Goal: Task Accomplishment & Management: Use online tool/utility

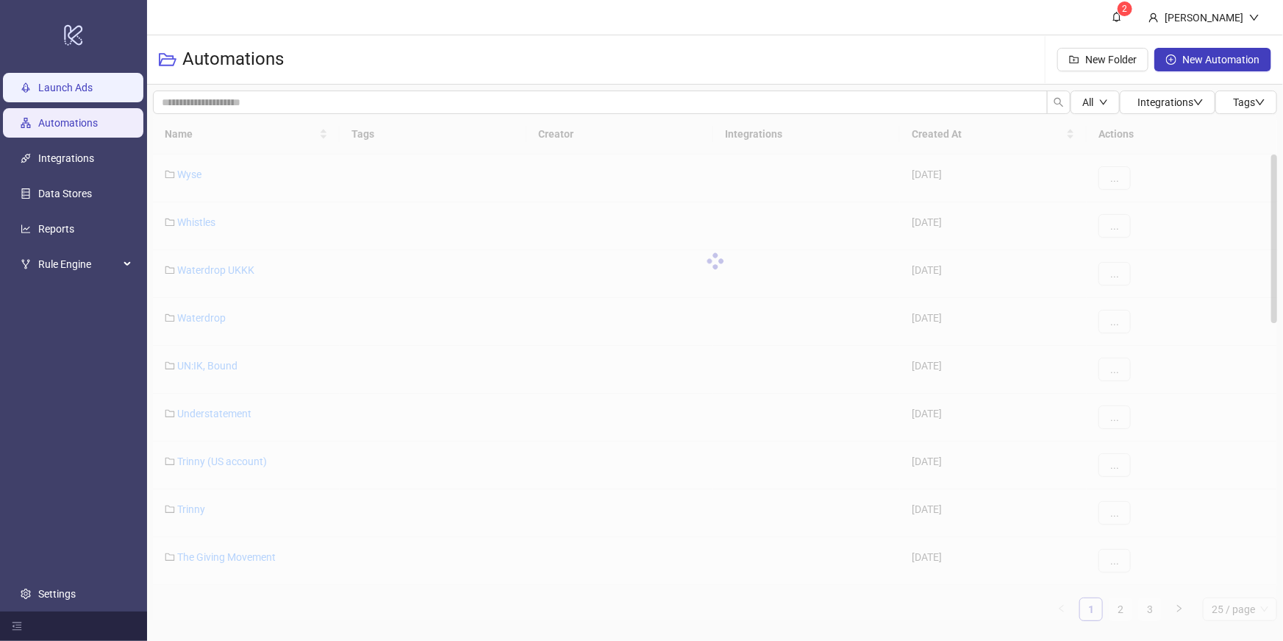
click at [54, 90] on link "Launch Ads" at bounding box center [65, 88] width 54 height 12
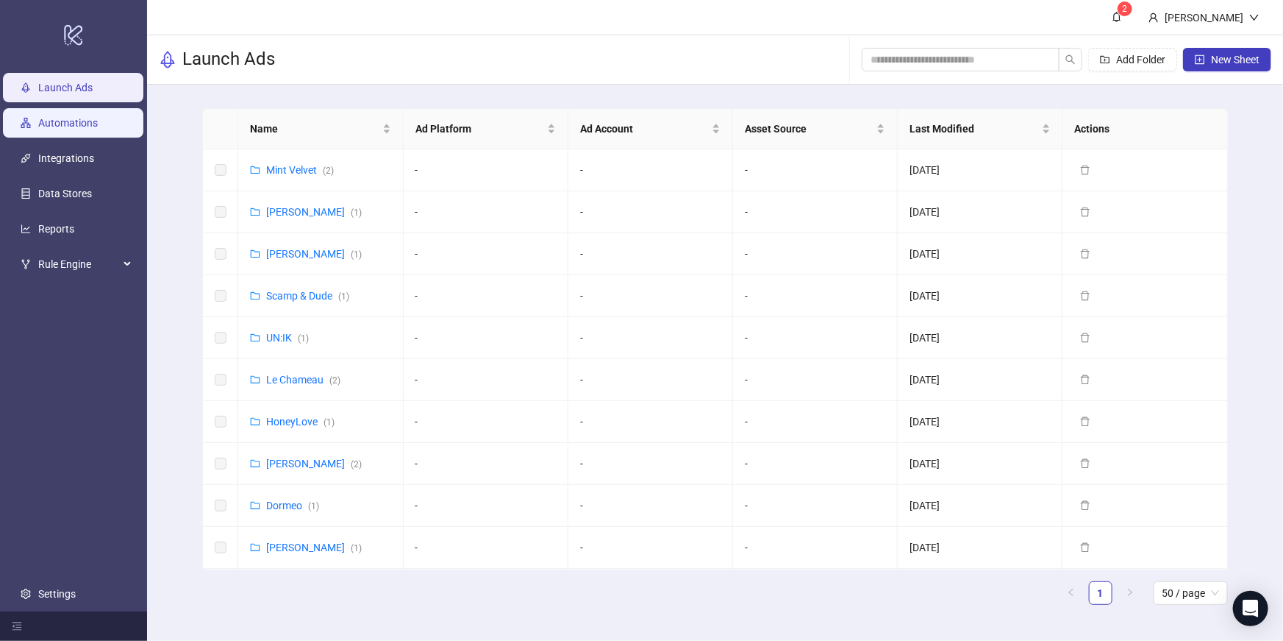
click at [71, 129] on link "Automations" at bounding box center [68, 123] width 60 height 12
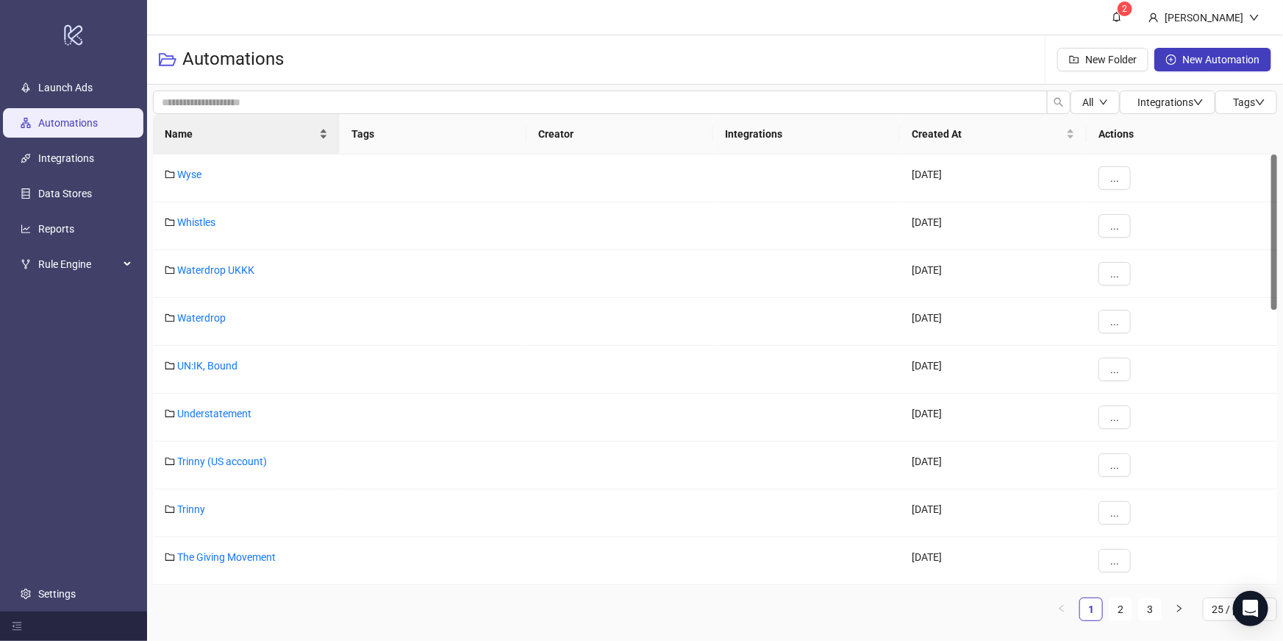
click at [240, 138] on span "Name" at bounding box center [240, 134] width 151 height 16
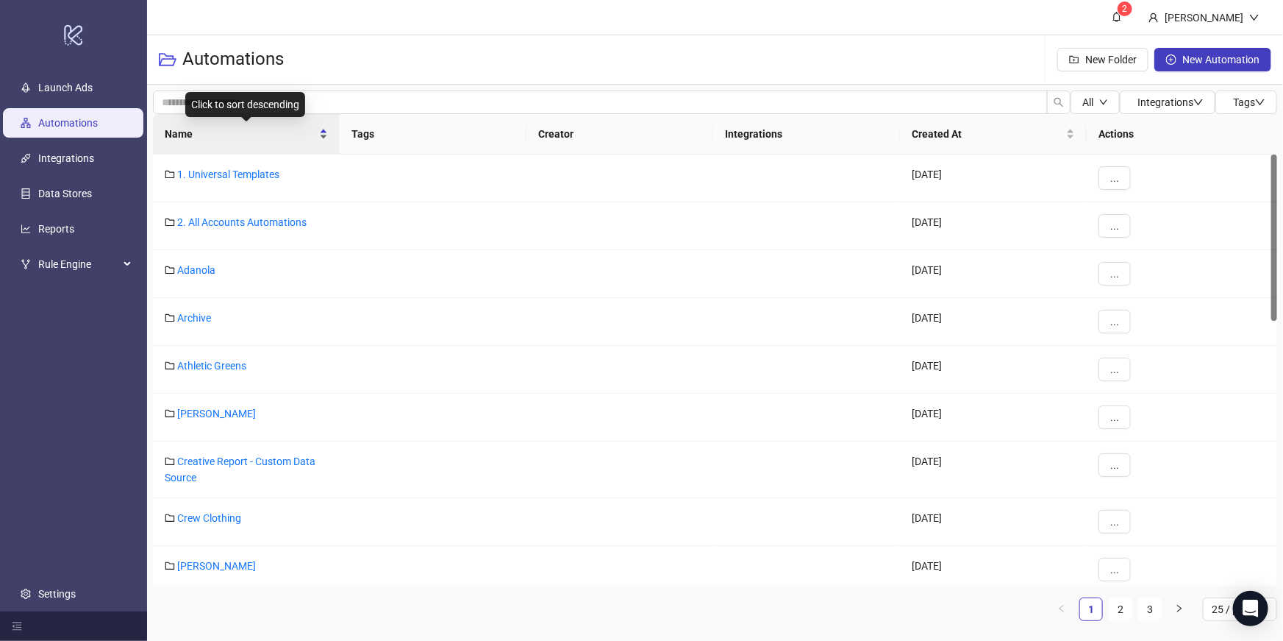
click at [240, 138] on span "Name" at bounding box center [240, 134] width 151 height 16
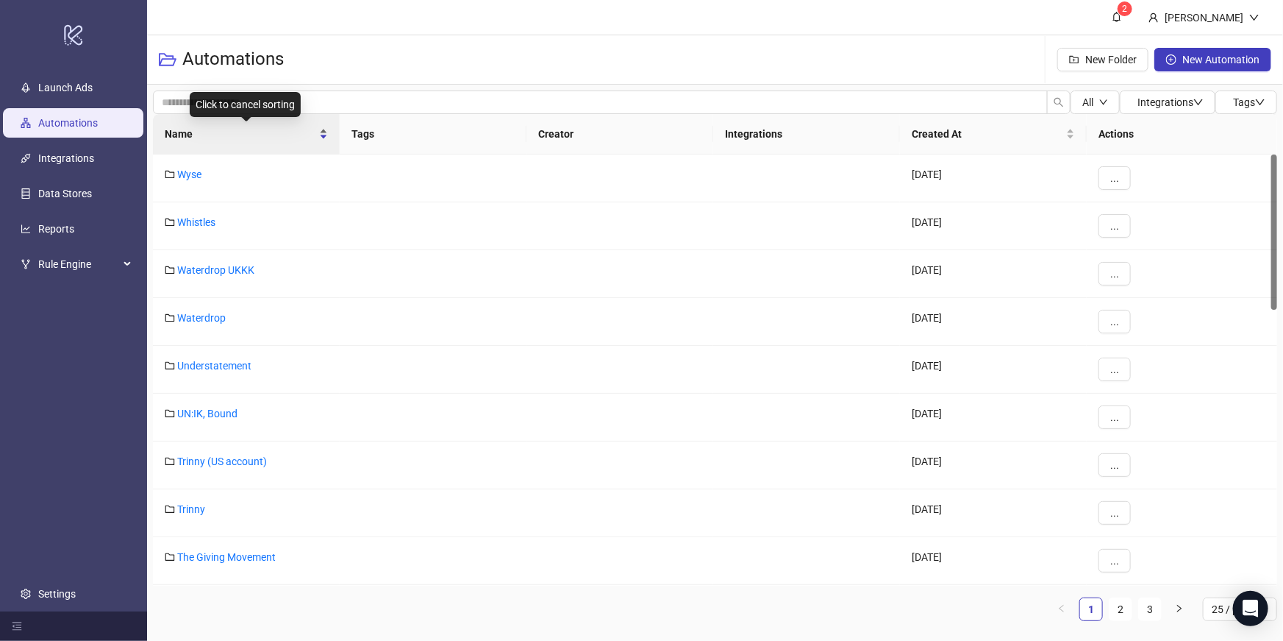
click at [216, 126] on div "Name" at bounding box center [246, 134] width 163 height 16
click at [239, 142] on div "Name" at bounding box center [246, 134] width 163 height 16
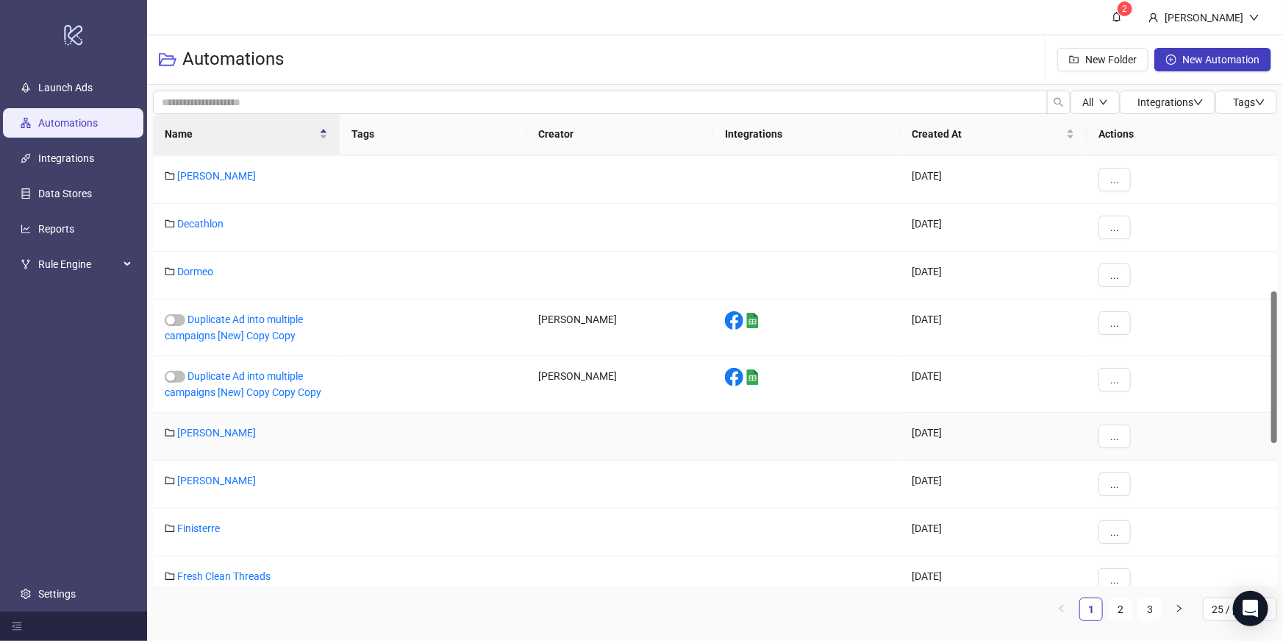
scroll to position [387, 0]
click at [260, 377] on link "Duplicate Ad into multiple campaigns [New] Copy Copy Copy" at bounding box center [243, 387] width 157 height 28
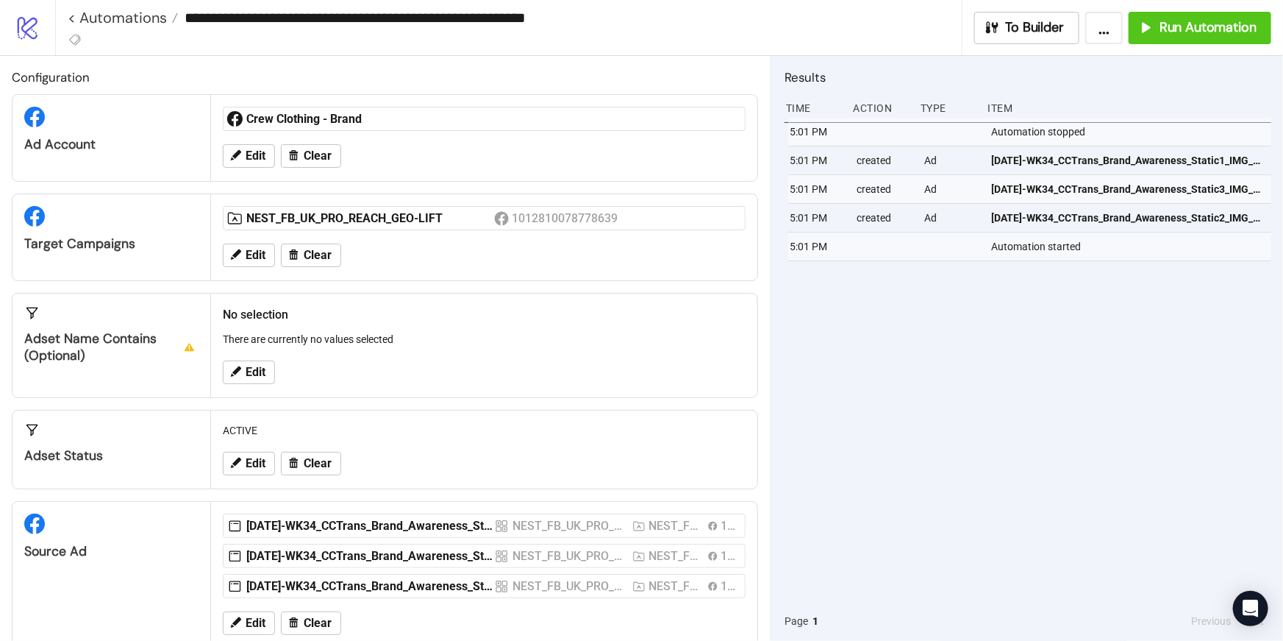
click at [410, 313] on h2 "No selection" at bounding box center [484, 314] width 523 height 18
click at [252, 254] on span "Edit" at bounding box center [256, 255] width 20 height 13
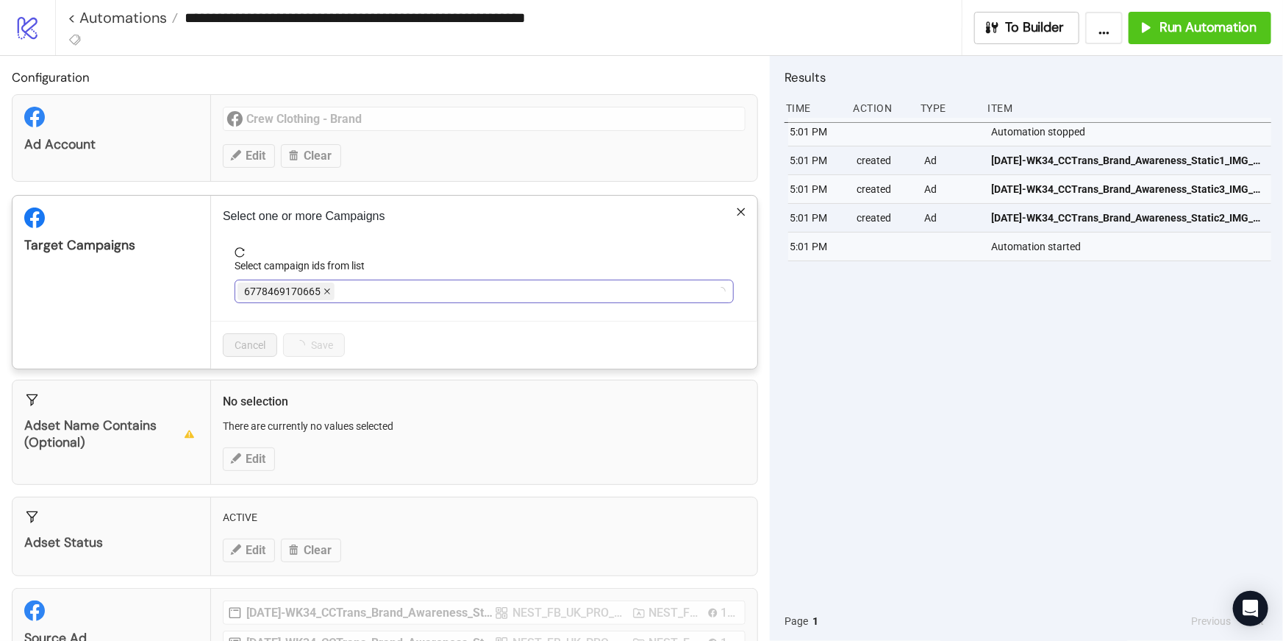
click at [324, 293] on icon "close" at bounding box center [327, 291] width 7 height 7
click at [426, 297] on span "NEST_FB_UK_PRO_REACH_GEO-LIFT" at bounding box center [333, 291] width 191 height 18
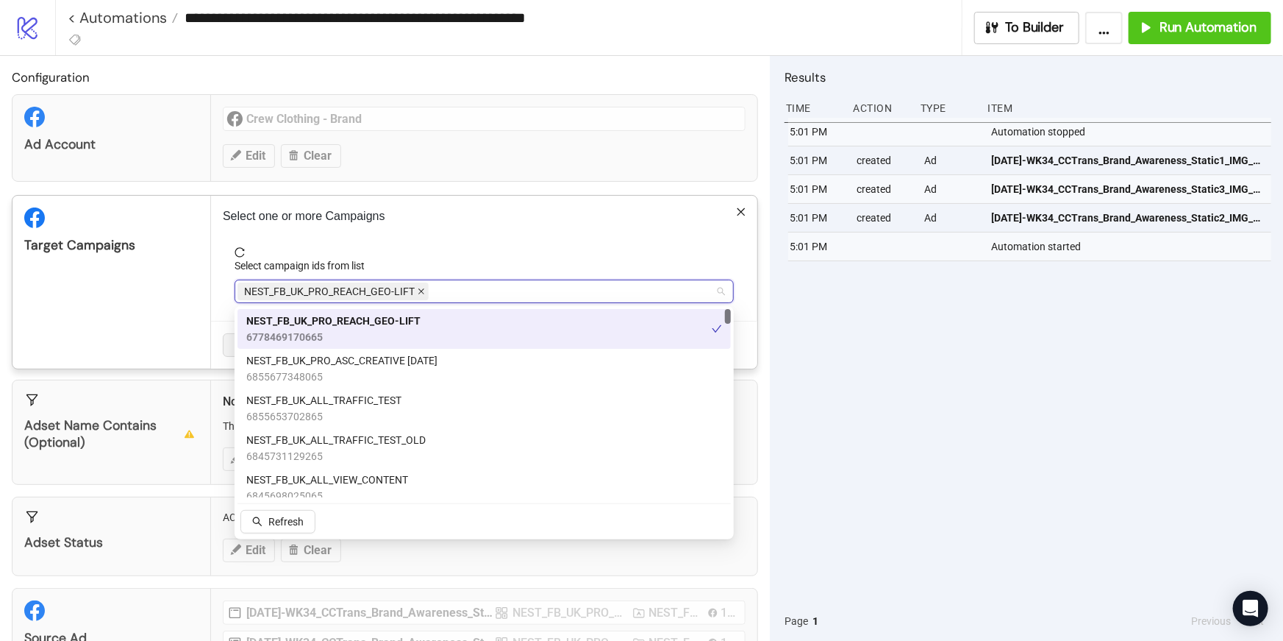
click at [418, 295] on span at bounding box center [421, 291] width 7 height 16
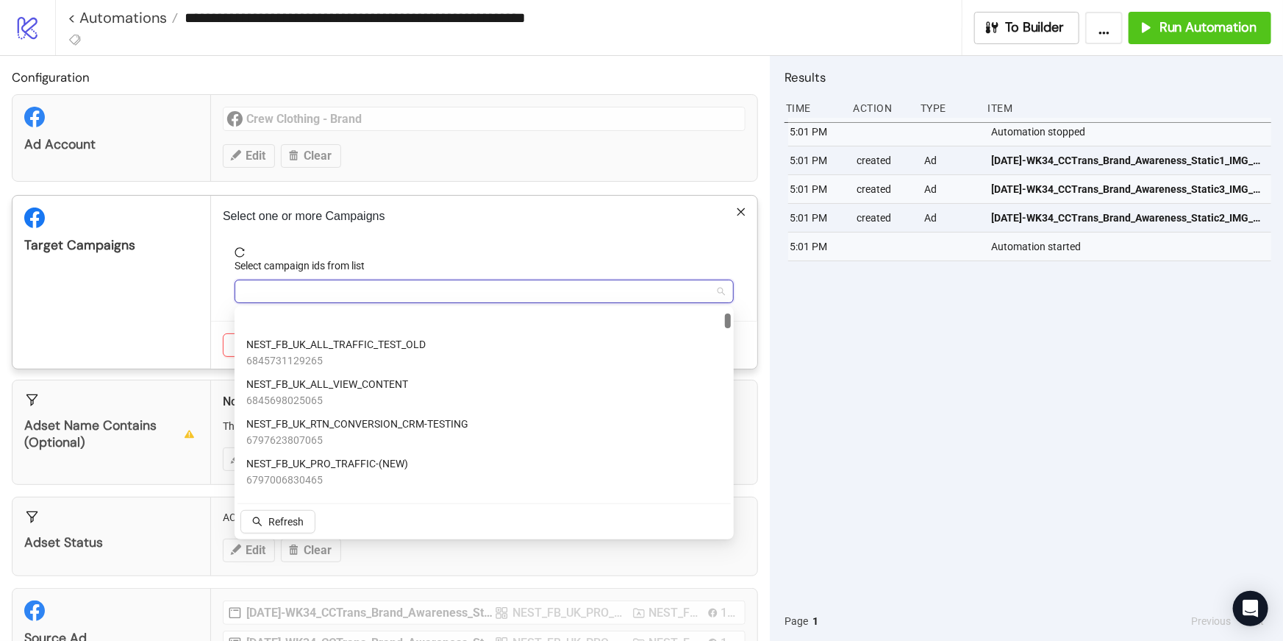
scroll to position [90, 0]
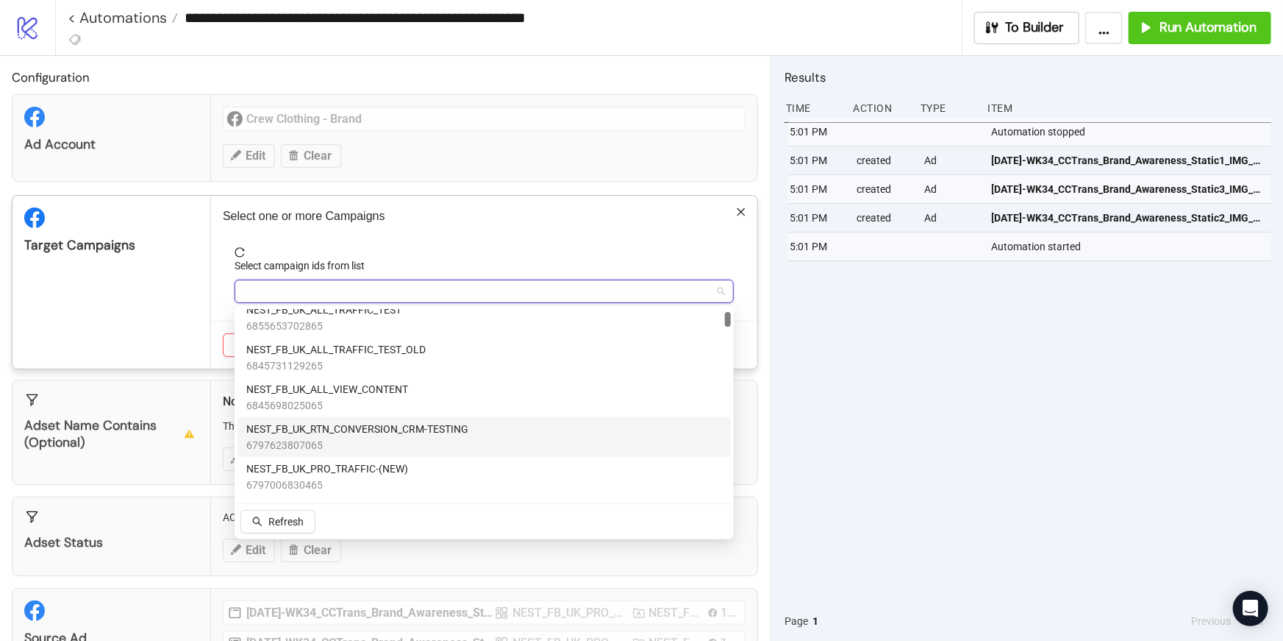
click at [502, 430] on div "NEST_FB_UK_RTN_CONVERSION_CRM-TESTING 6797623807065" at bounding box center [484, 437] width 476 height 32
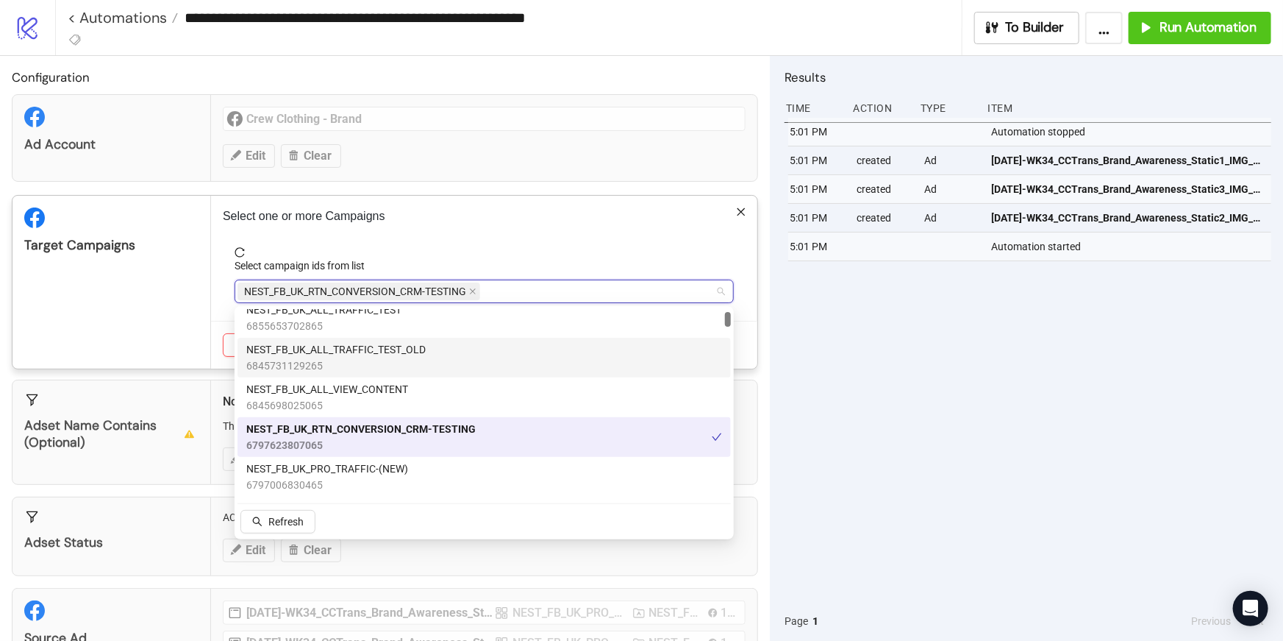
click at [533, 263] on div "Select campaign ids from list" at bounding box center [484, 268] width 499 height 22
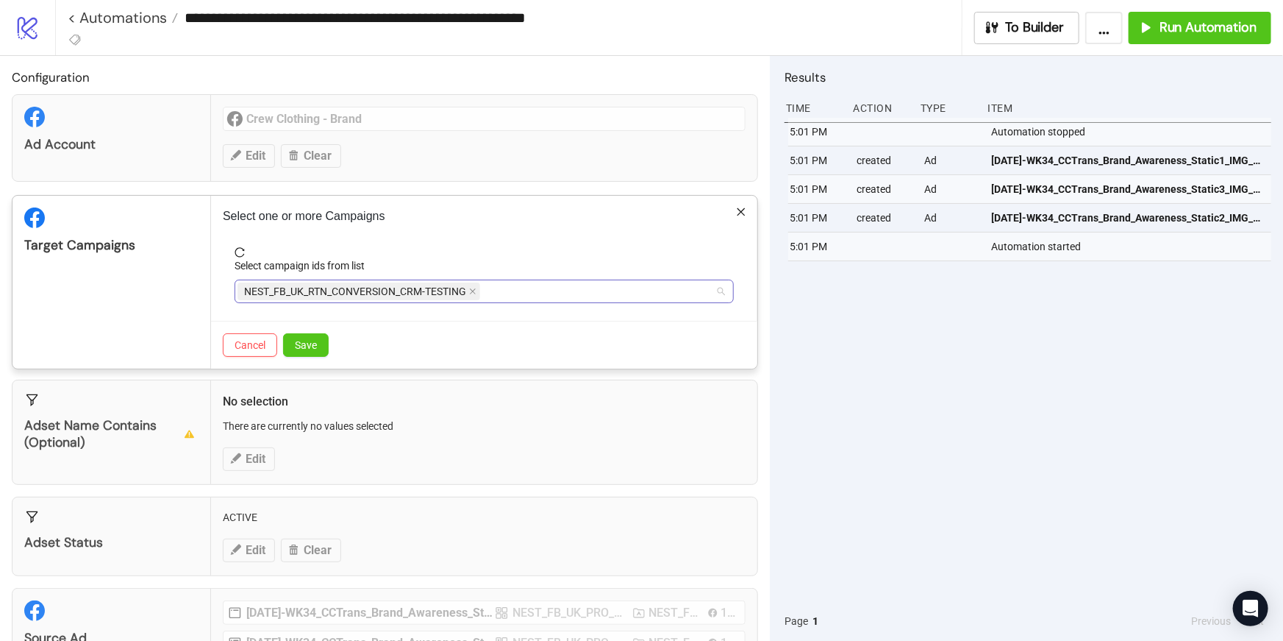
click at [486, 299] on div "NEST_FB_UK_RTN_CONVERSION_CRM-TESTING" at bounding box center [477, 291] width 478 height 21
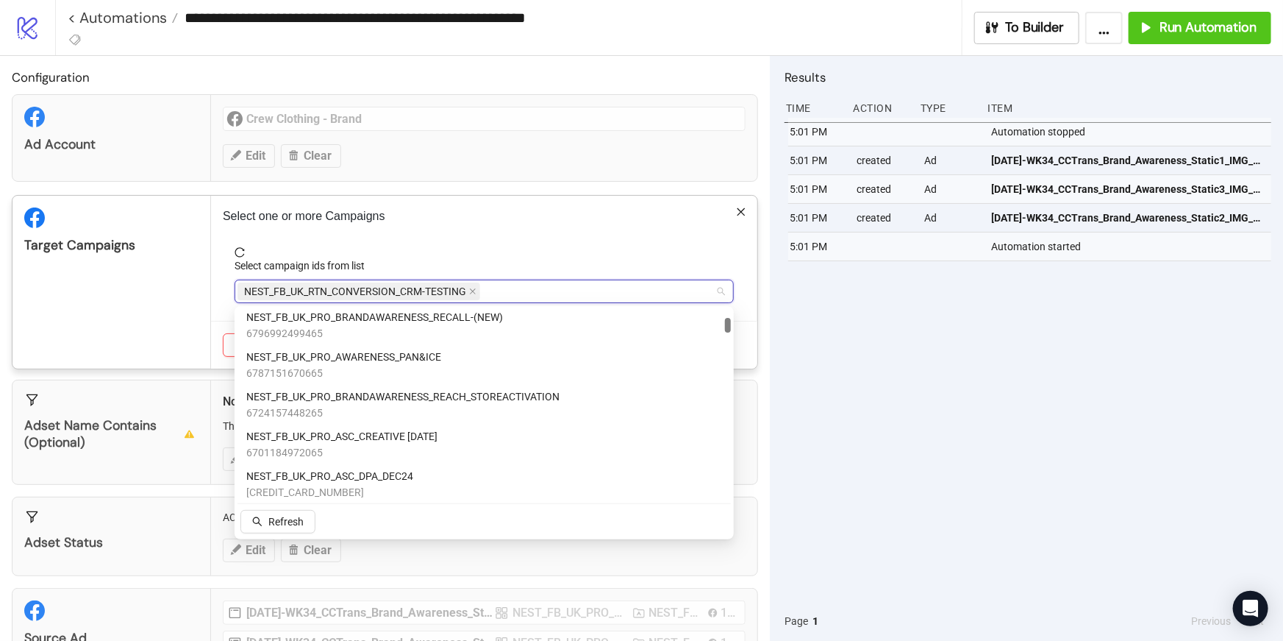
scroll to position [299, 0]
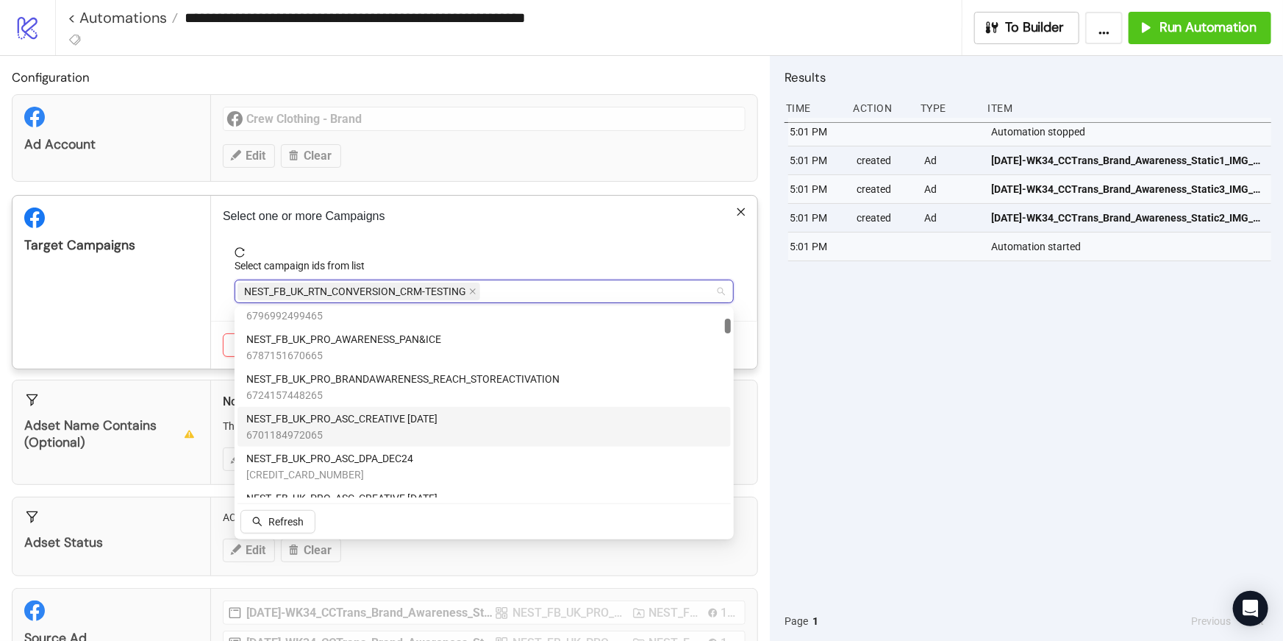
click at [452, 427] on div "NEST_FB_UK_PRO_ASC_CREATIVE [DATE] 6701184972065" at bounding box center [484, 426] width 476 height 32
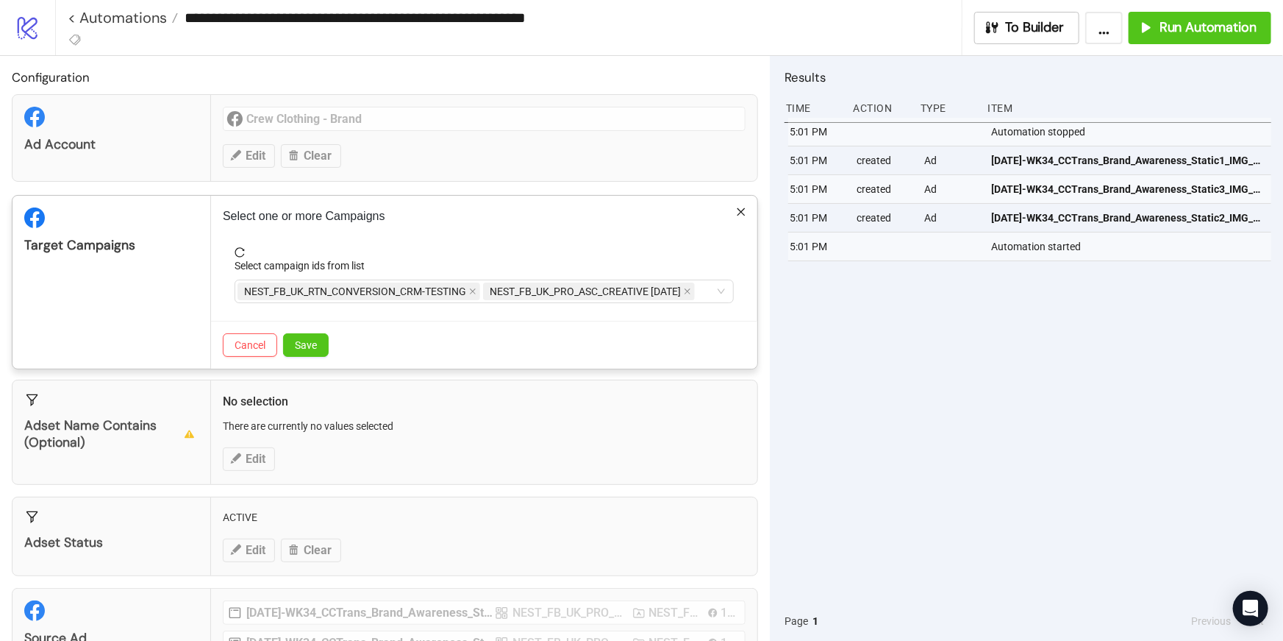
click at [660, 268] on div "Select campaign ids from list" at bounding box center [484, 268] width 499 height 22
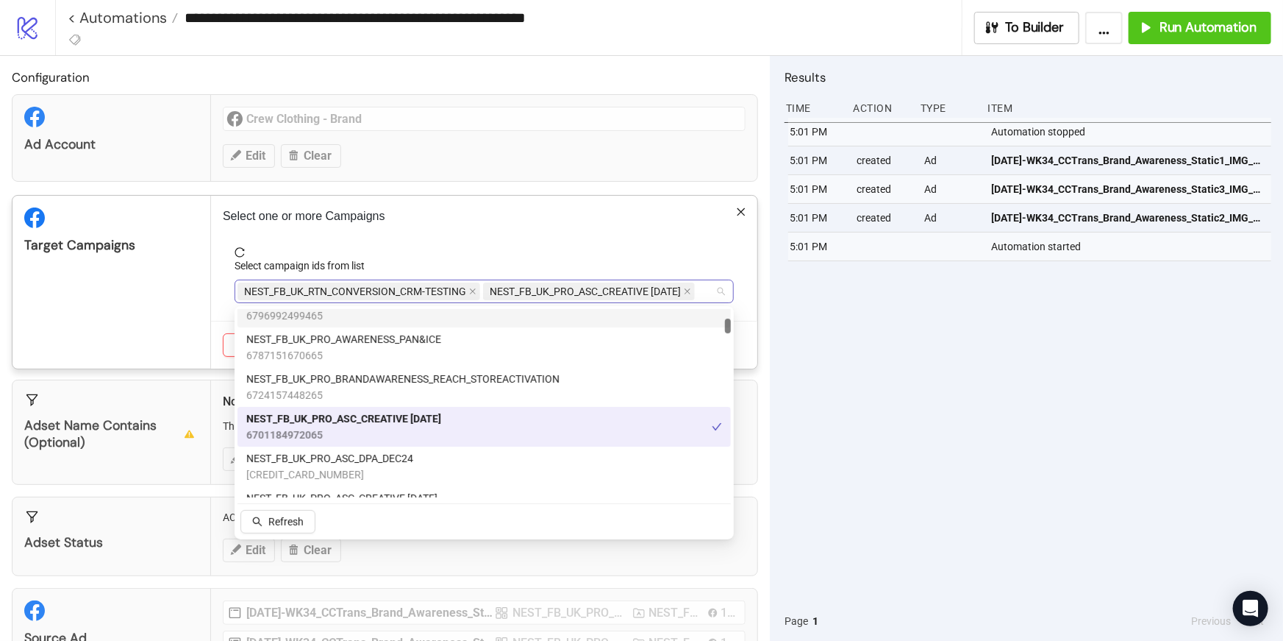
click at [707, 294] on div "NEST_FB_UK_RTN_CONVERSION_CRM-TESTING NEST_FB_UK_PRO_ASC_CREATIVE [DATE]" at bounding box center [477, 291] width 478 height 21
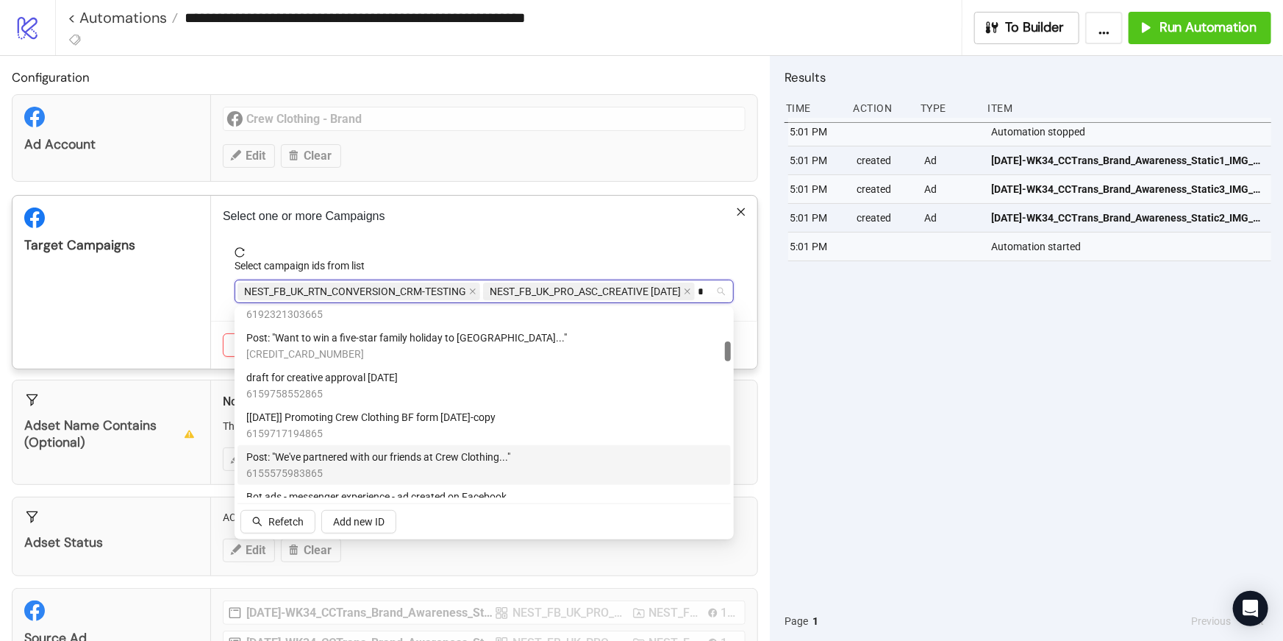
scroll to position [0, 0]
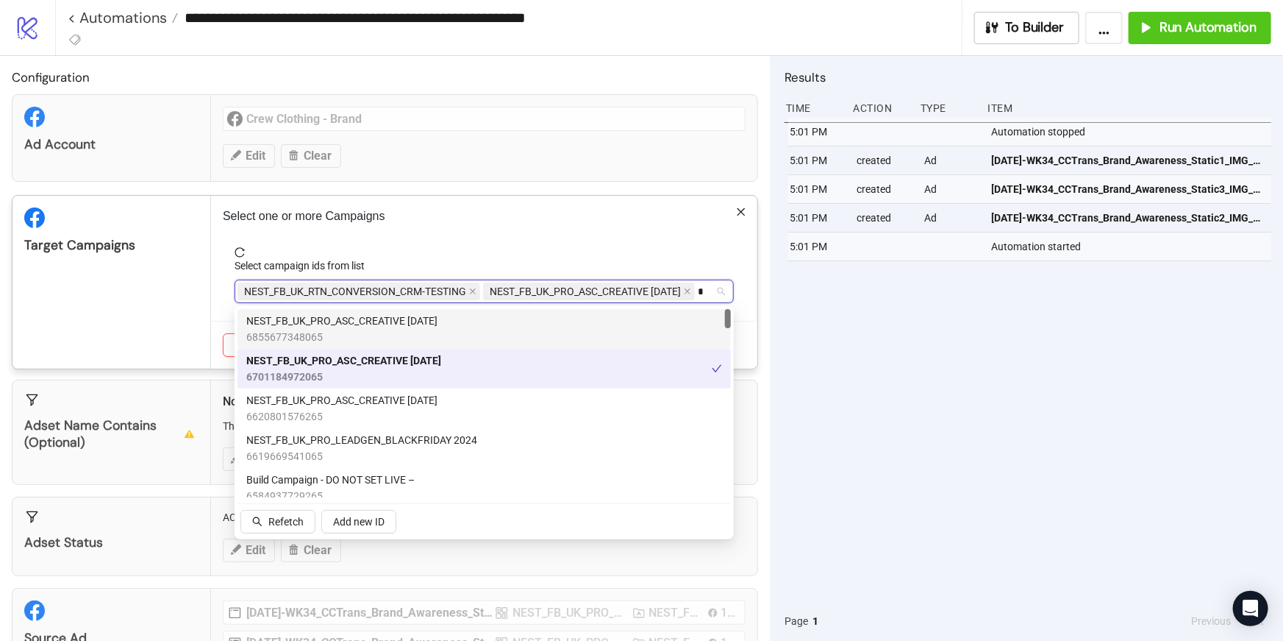
click at [546, 335] on div "NEST_FB_UK_PRO_ASC_CREATIVE [DATE] 6855677348065" at bounding box center [484, 329] width 476 height 32
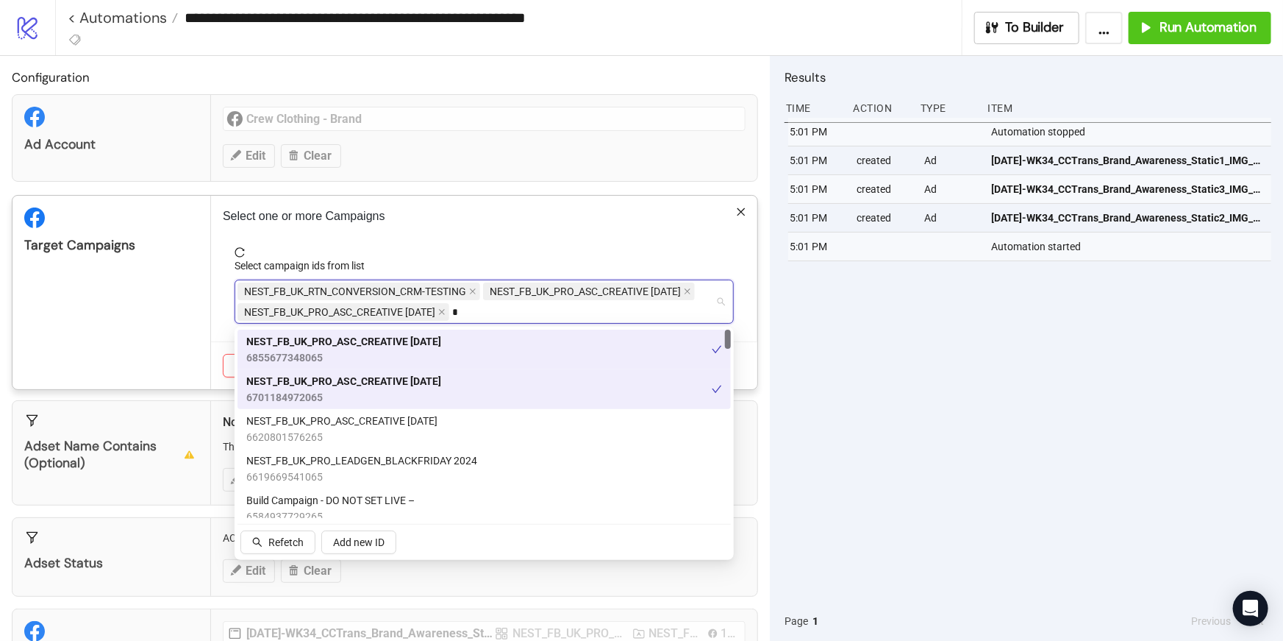
click at [539, 389] on div "NEST_FB_UK_PRO_ASC_CREATIVE [DATE] 6701184972065" at bounding box center [479, 389] width 466 height 32
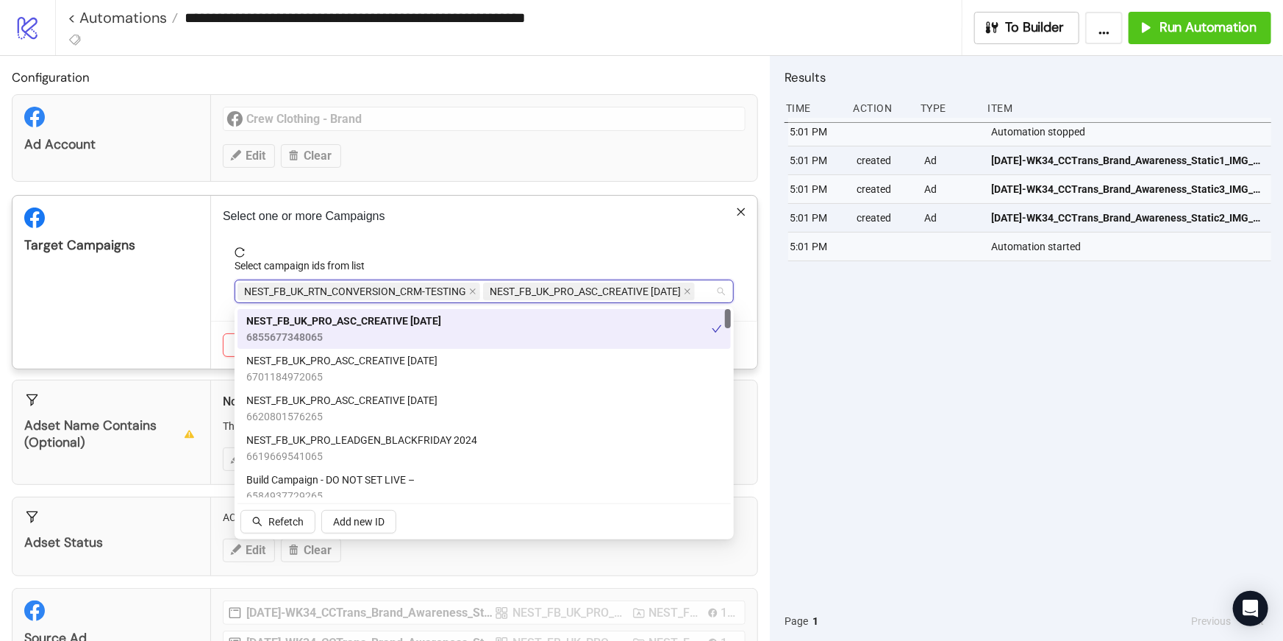
click at [523, 253] on span "reload" at bounding box center [484, 252] width 499 height 10
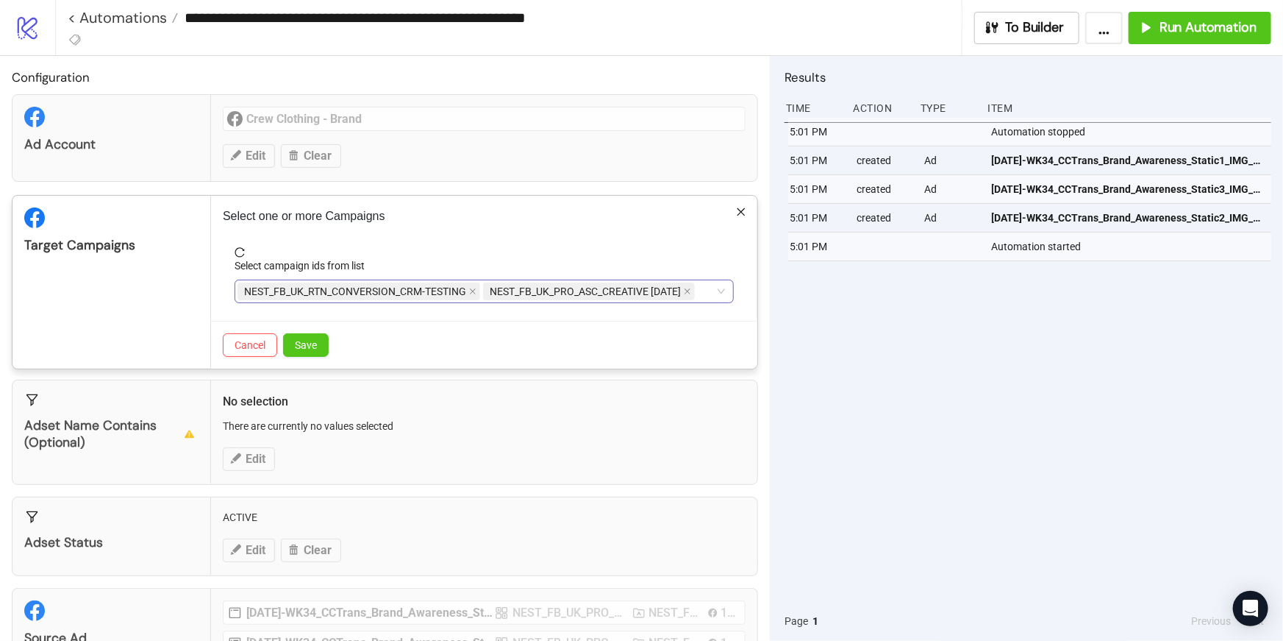
click at [705, 294] on div "NEST_FB_UK_RTN_CONVERSION_CRM-TESTING NEST_FB_UK_PRO_ASC_CREATIVE [DATE]" at bounding box center [477, 291] width 478 height 21
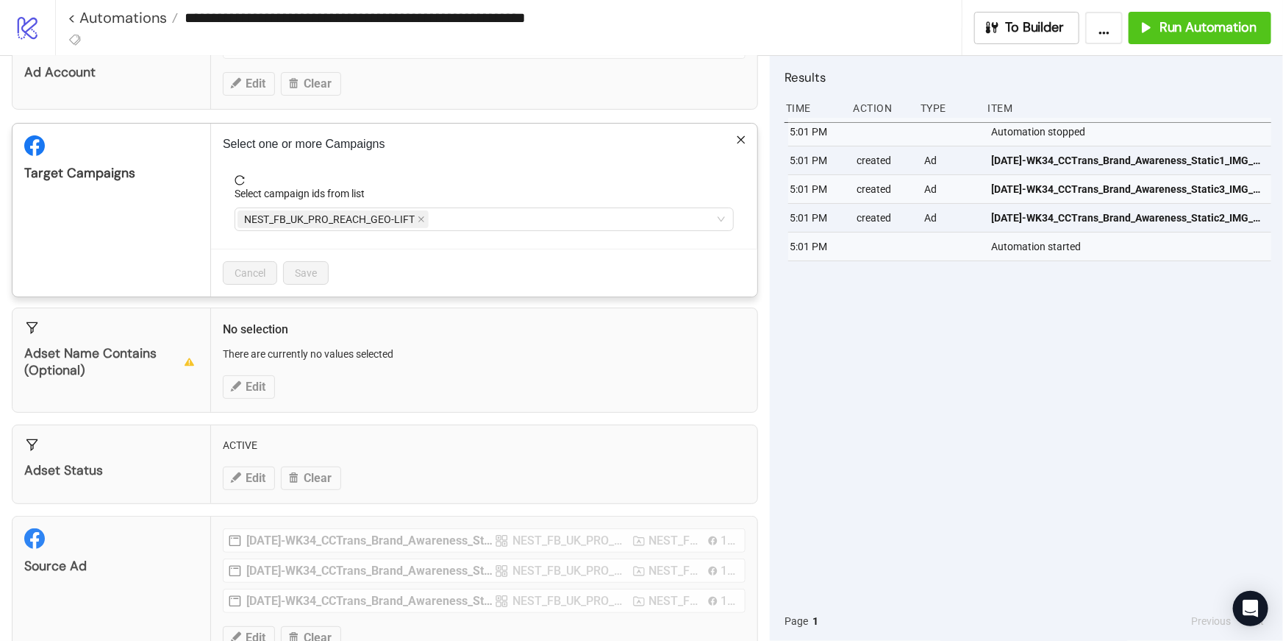
scroll to position [4, 0]
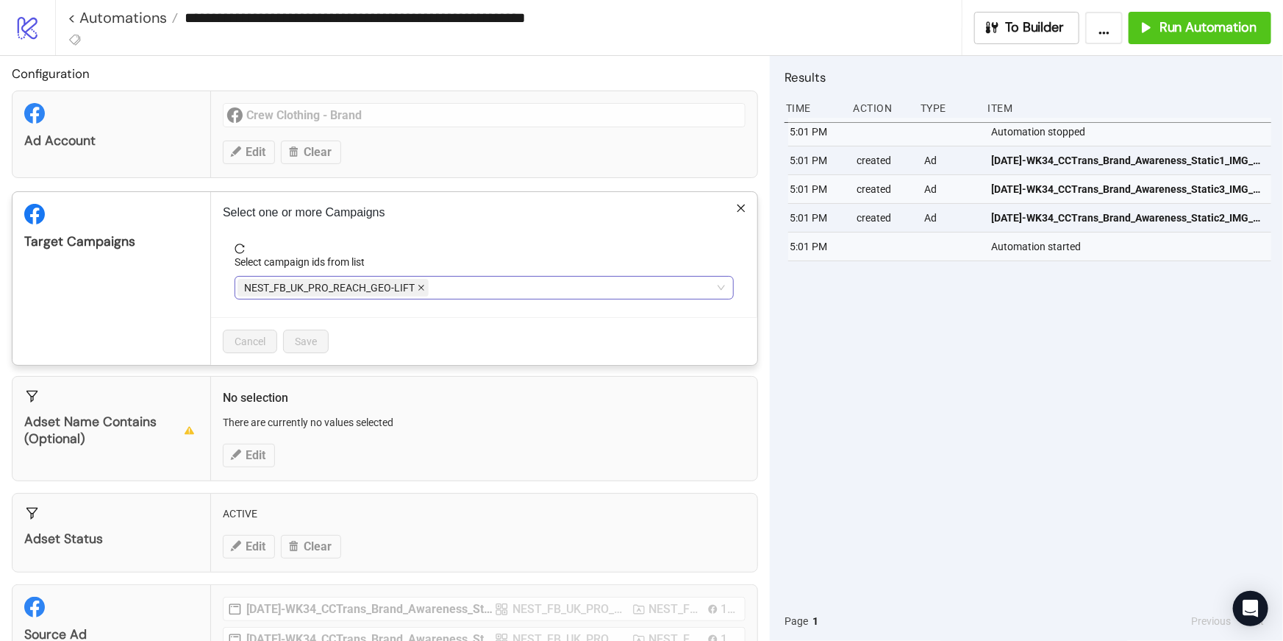
click at [418, 288] on icon "close" at bounding box center [421, 287] width 7 height 7
click at [357, 288] on div at bounding box center [477, 287] width 478 height 21
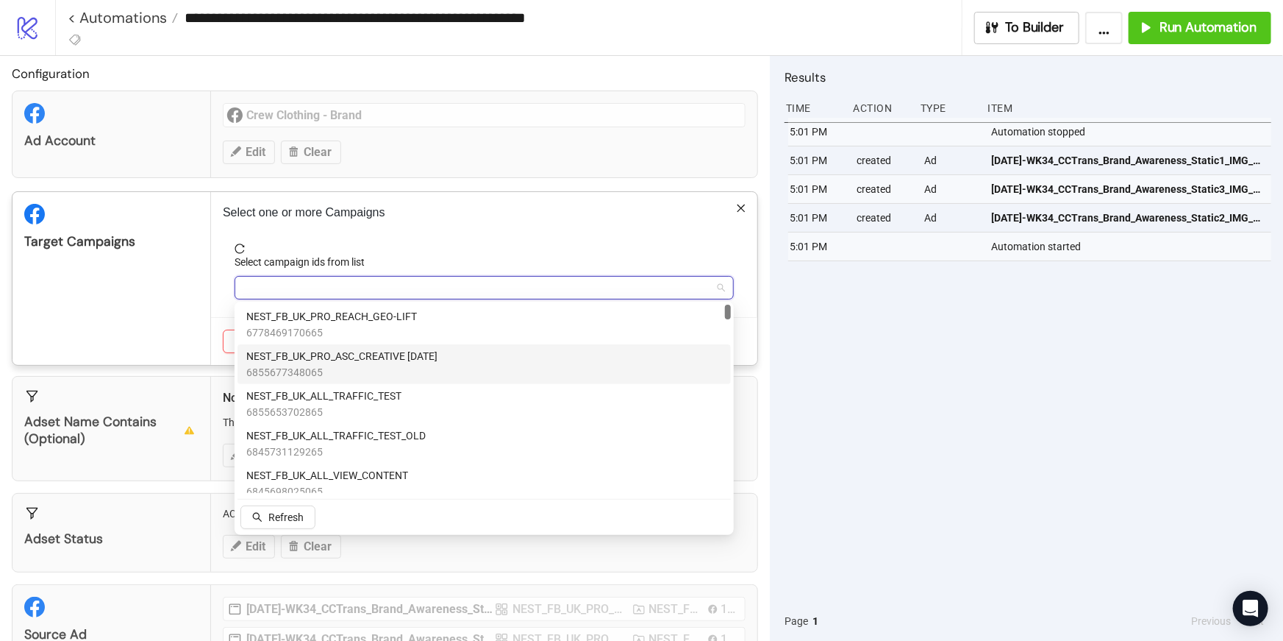
click at [408, 374] on span "6855677348065" at bounding box center [341, 372] width 191 height 16
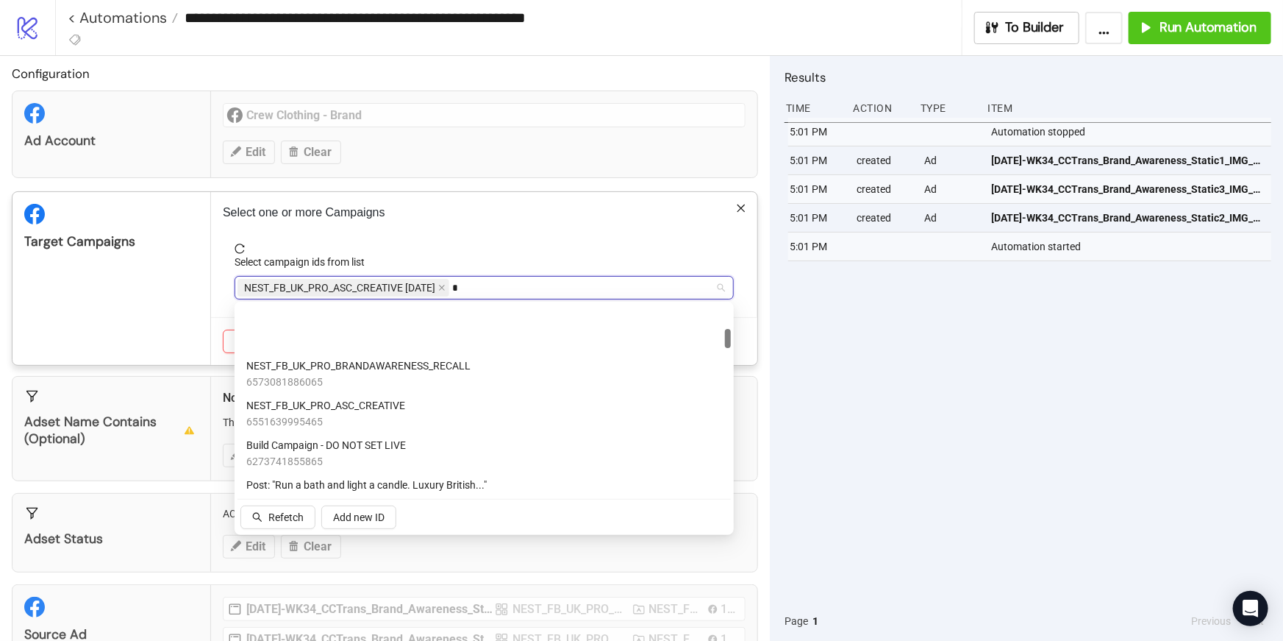
scroll to position [0, 0]
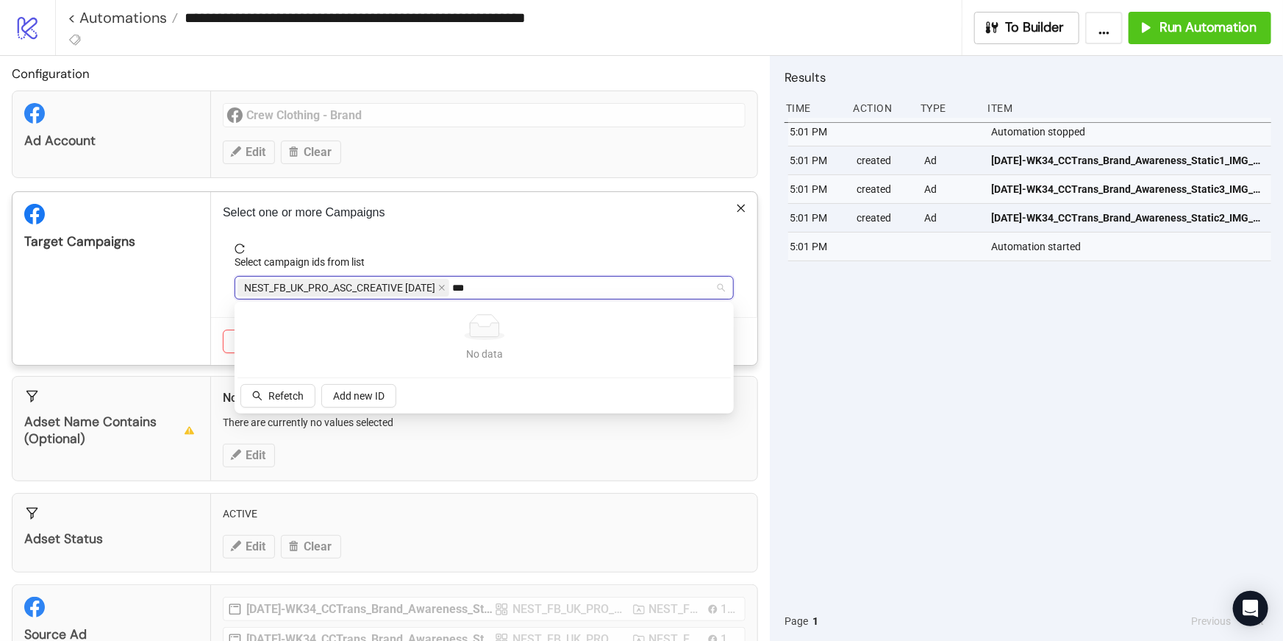
type input "*"
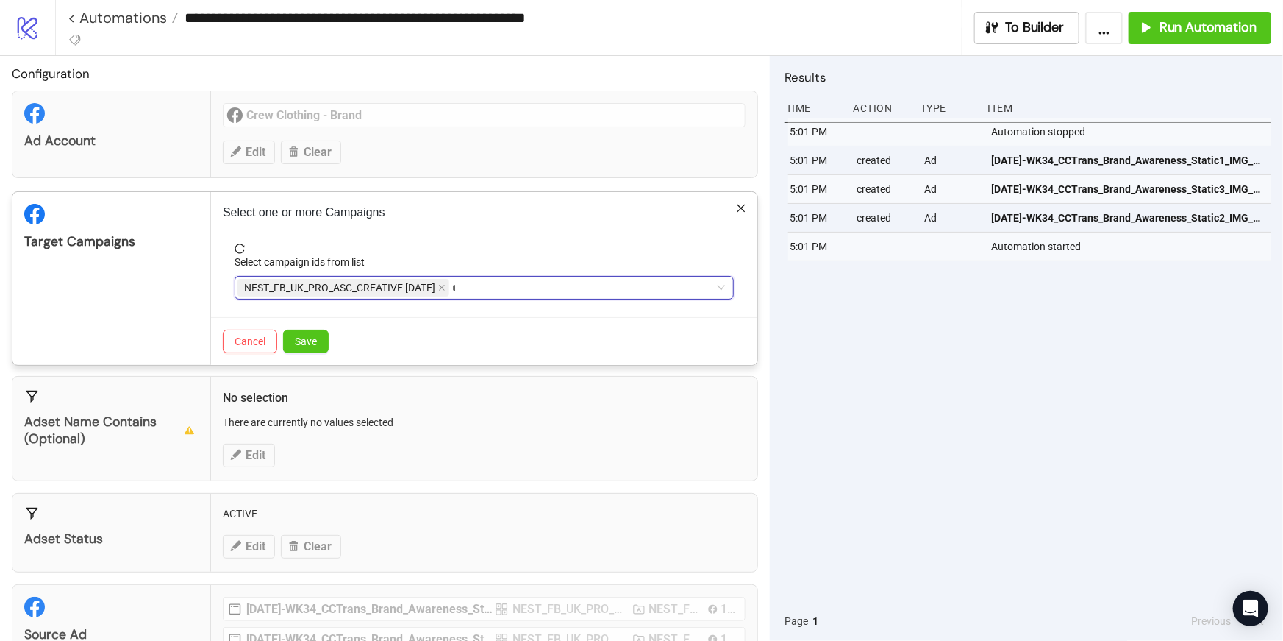
paste input "**********"
type input "**********"
click at [627, 277] on div "NEST_FB_UK_PRO_ASC_CREATIVE [DATE]" at bounding box center [477, 287] width 478 height 21
paste input "**********"
type input "**********"
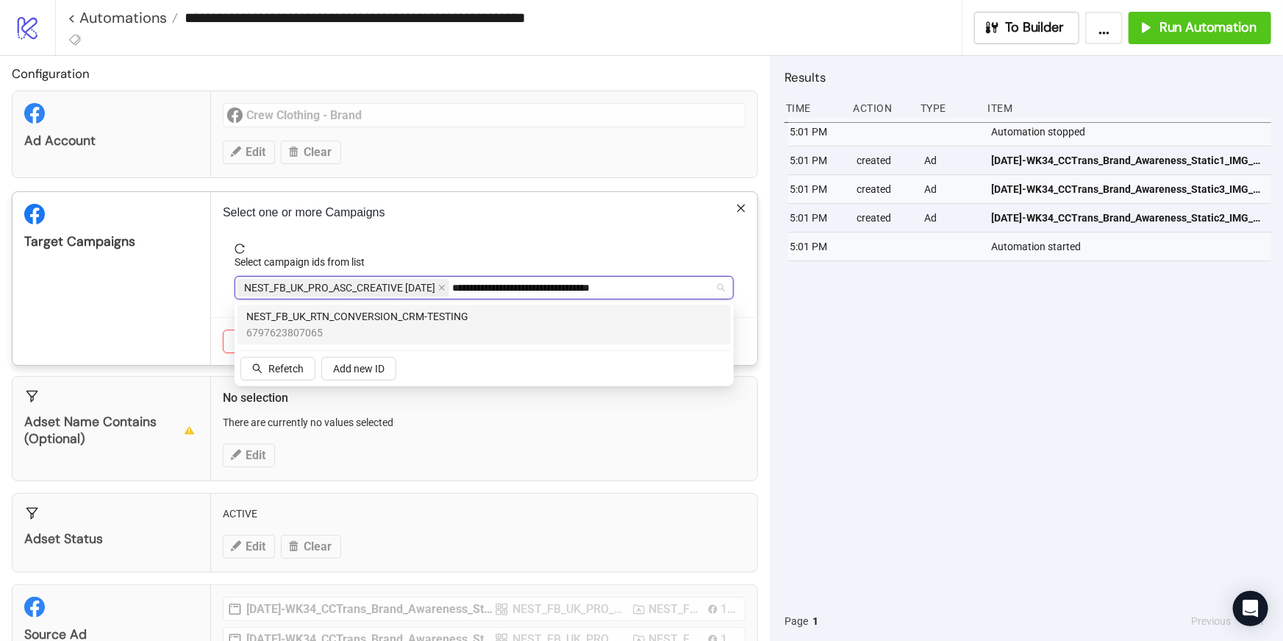
click at [624, 316] on div "NEST_FB_UK_RTN_CONVERSION_CRM-TESTING 6797623807065" at bounding box center [484, 324] width 476 height 32
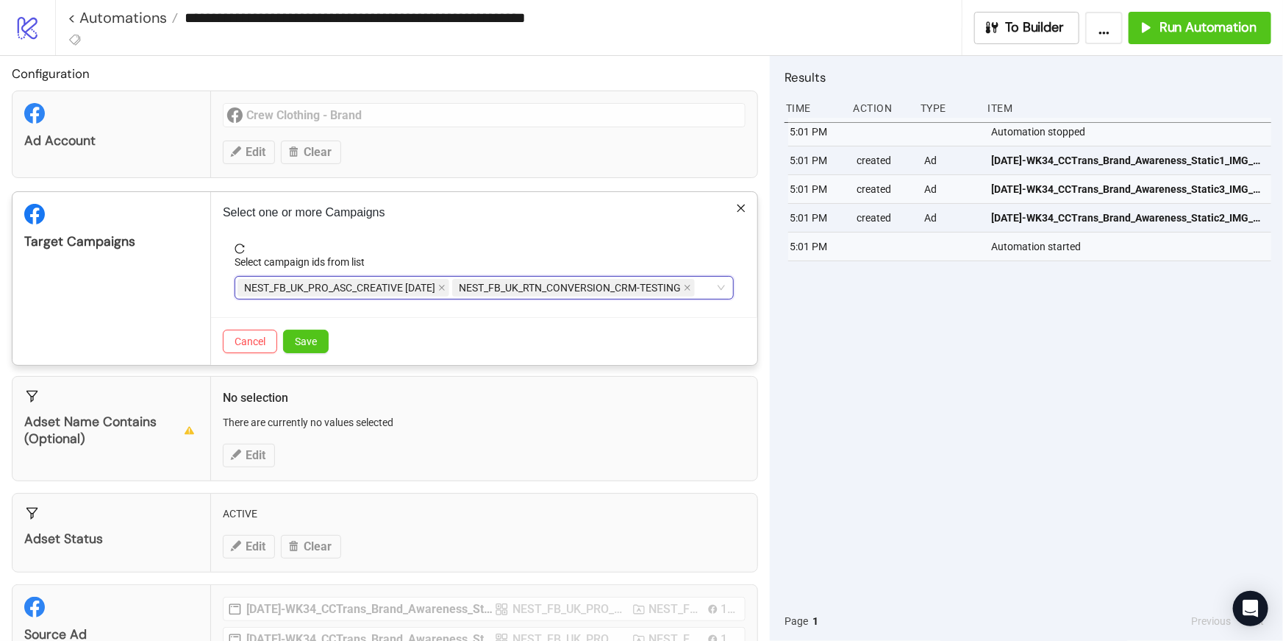
drag, startPoint x: 678, startPoint y: 304, endPoint x: 582, endPoint y: 293, distance: 97.0
click at [582, 293] on div "NEST_FB_UK_PRO_ASC_CREATIVE [DATE] NEST_FB_UK_RTN_CONVERSION_CRM-TESTING" at bounding box center [477, 287] width 478 height 21
paste input "**********"
type input "**********"
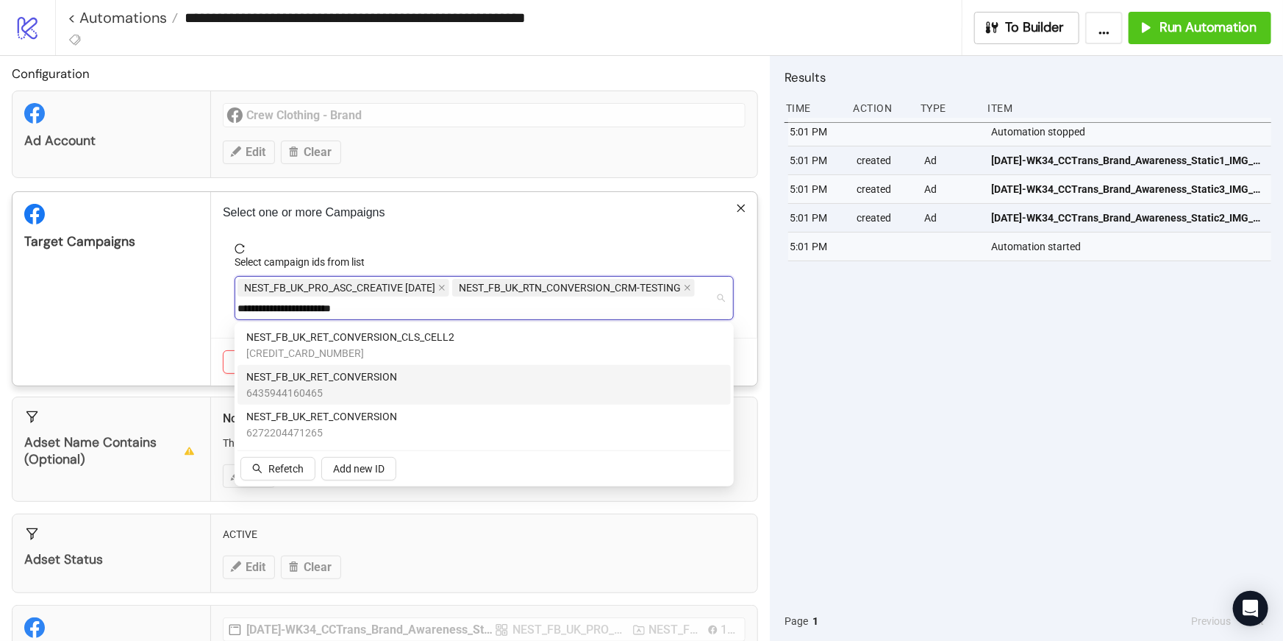
click at [436, 385] on div "NEST_FB_UK_RET_CONVERSION 6435944160465" at bounding box center [484, 384] width 476 height 32
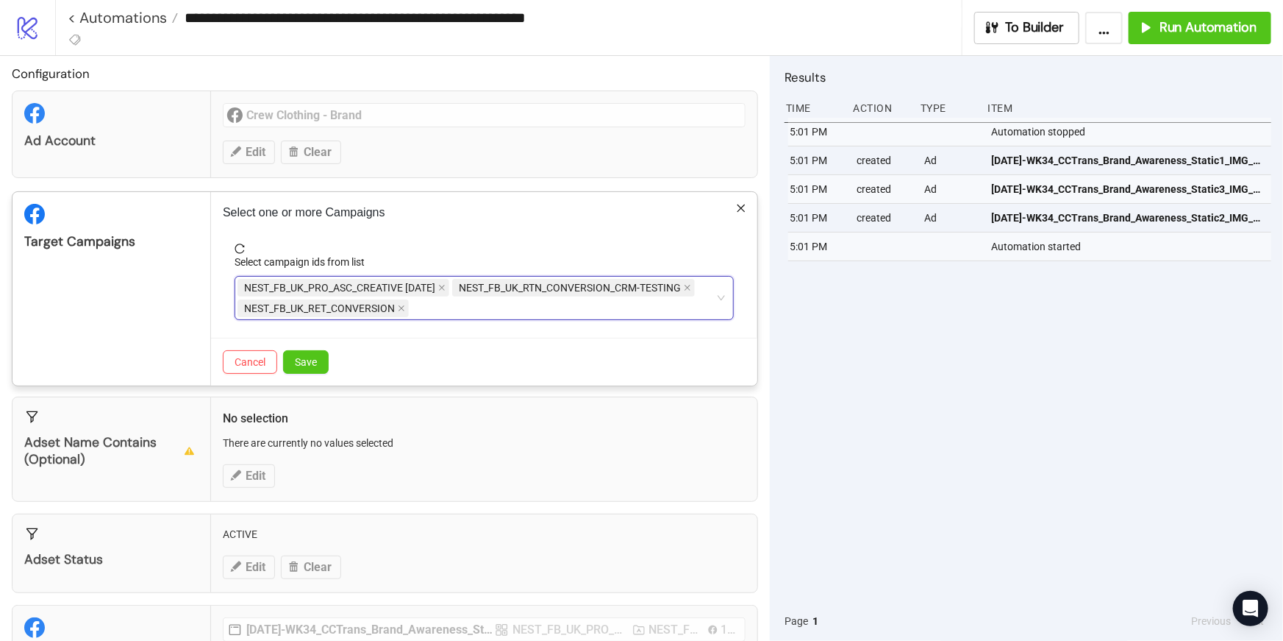
drag, startPoint x: 593, startPoint y: 309, endPoint x: 502, endPoint y: 304, distance: 90.6
click at [502, 304] on div "NEST_FB_UK_PRO_ASC_CREATIVE [DATE] NEST_FB_UK_RTN_CONVERSION_CRM-TESTING NEST_F…" at bounding box center [477, 297] width 478 height 41
paste input "**********"
type input "**********"
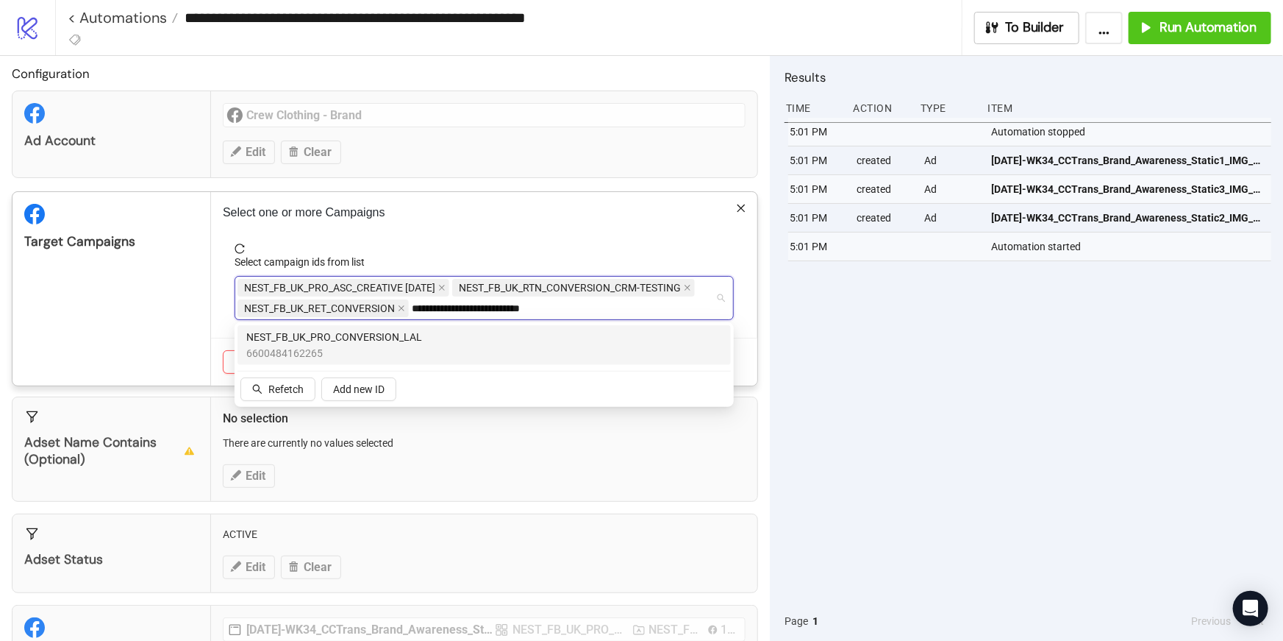
click at [384, 359] on span "6600484162265" at bounding box center [334, 353] width 176 height 16
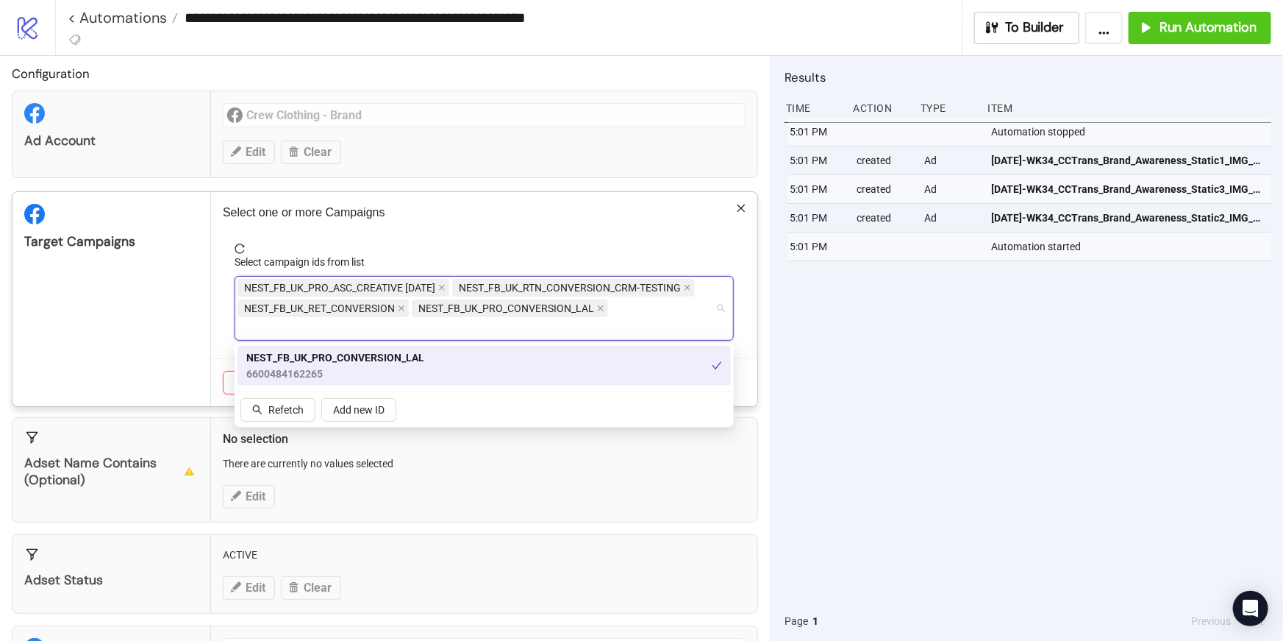
click at [227, 342] on div "Select one or more Campaigns Select campaign ids from list NEST_FB_UK_PRO_ASC_C…" at bounding box center [484, 299] width 546 height 214
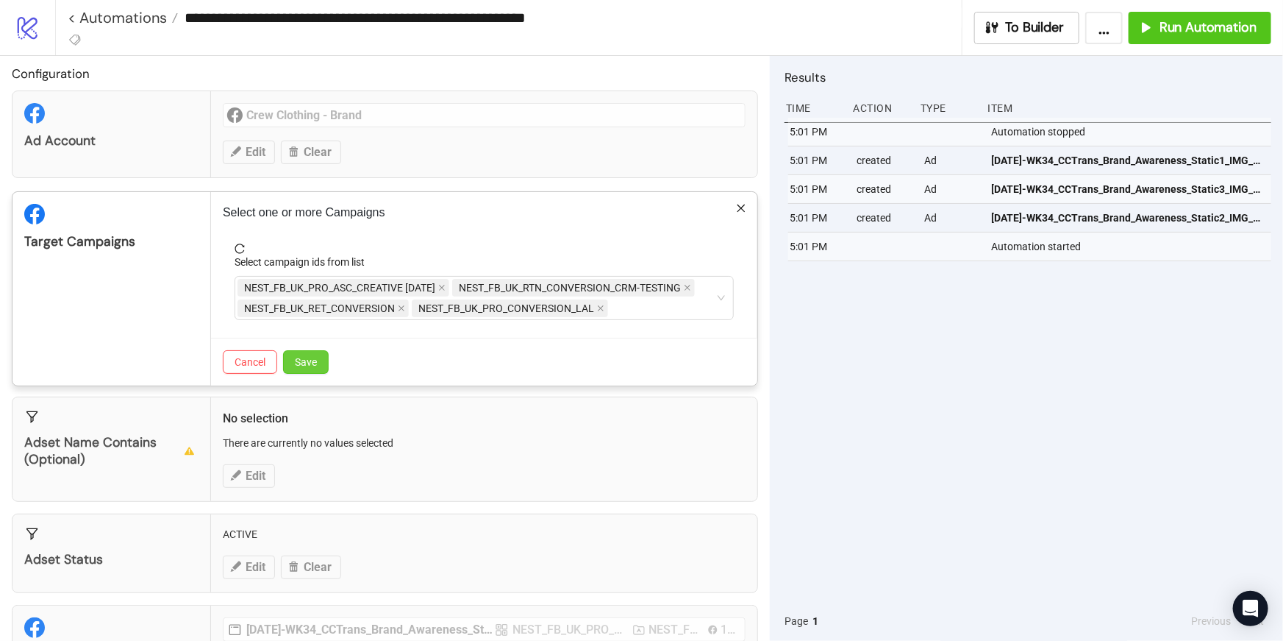
click at [299, 360] on span "Save" at bounding box center [306, 362] width 22 height 12
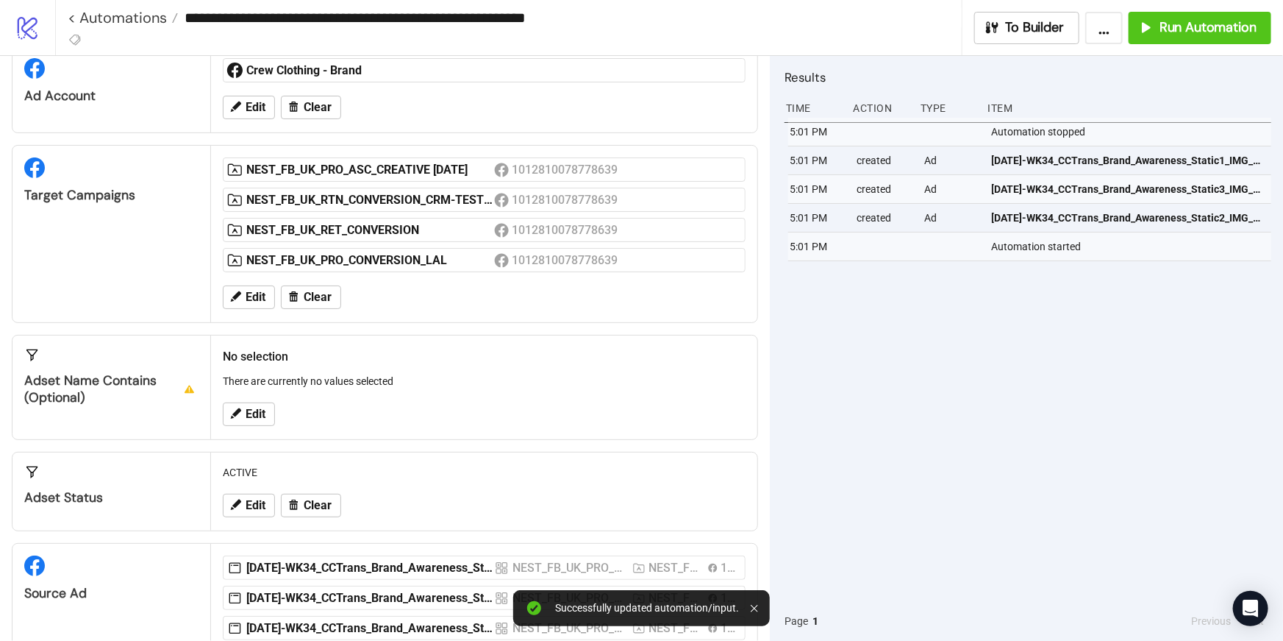
scroll to position [119, 0]
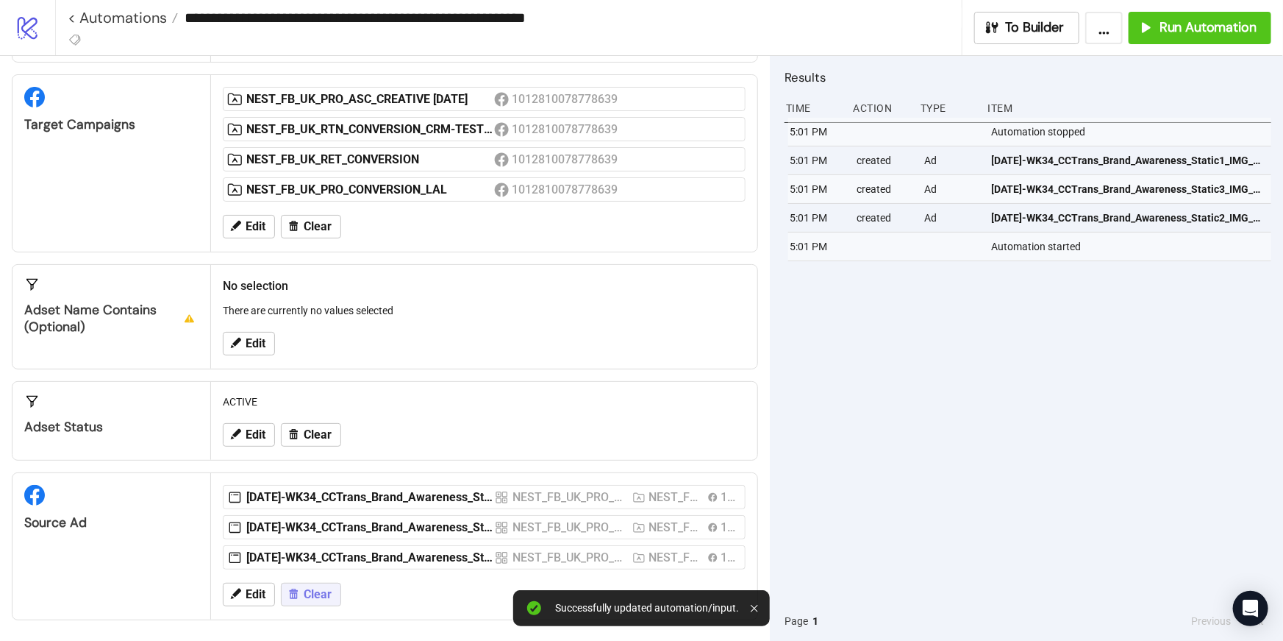
click at [302, 593] on button "Clear" at bounding box center [311, 594] width 60 height 24
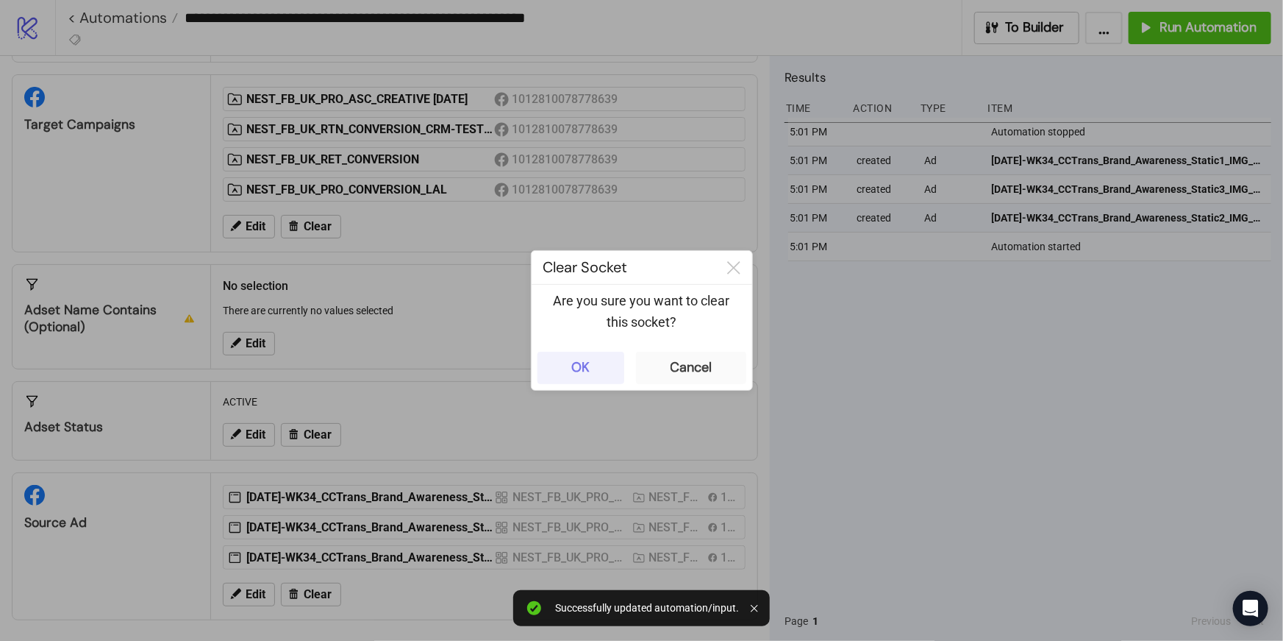
click at [554, 359] on button "OK" at bounding box center [581, 368] width 87 height 32
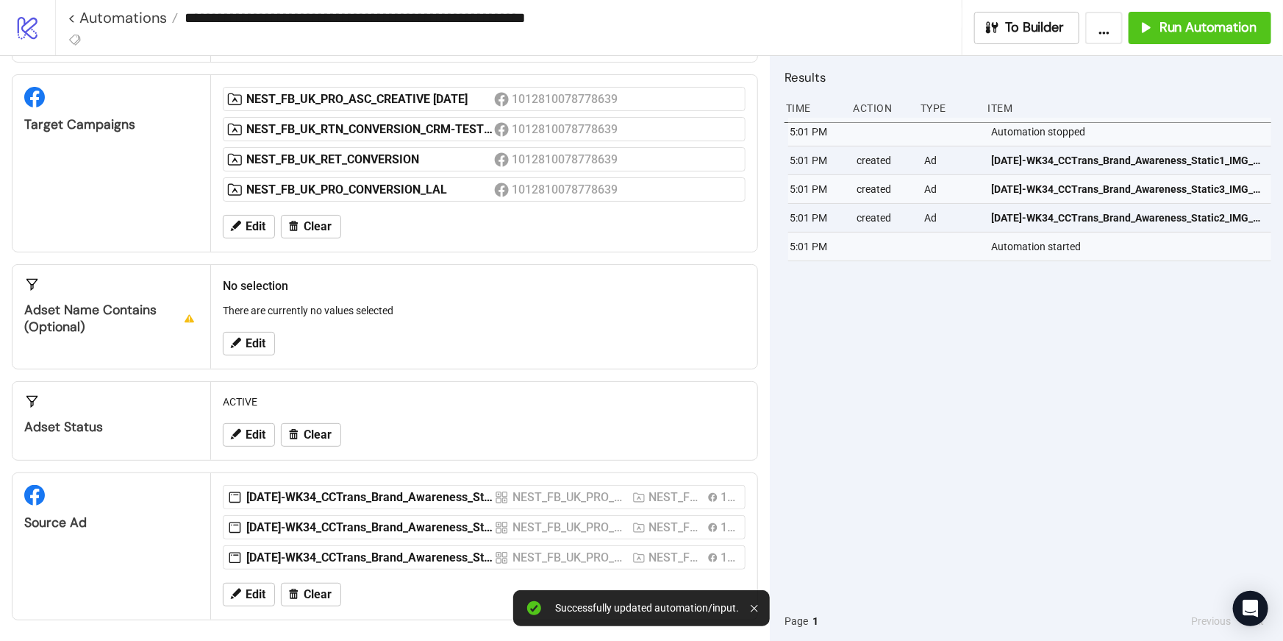
scroll to position [77, 0]
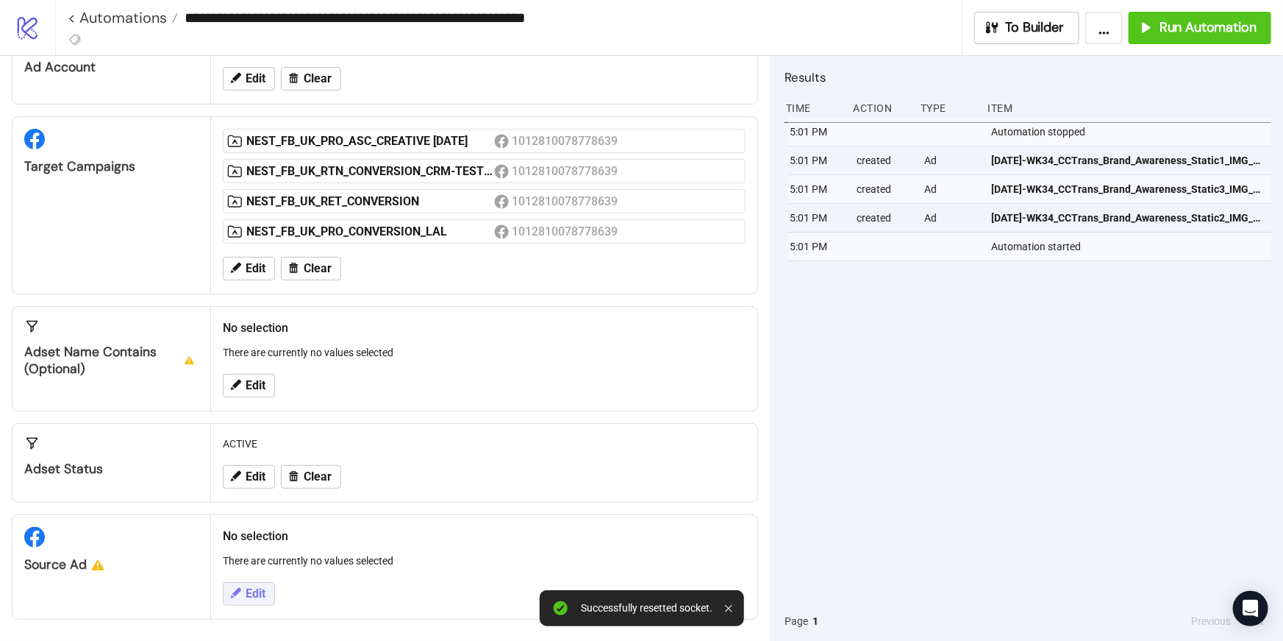
click at [269, 594] on button "Edit" at bounding box center [249, 594] width 52 height 24
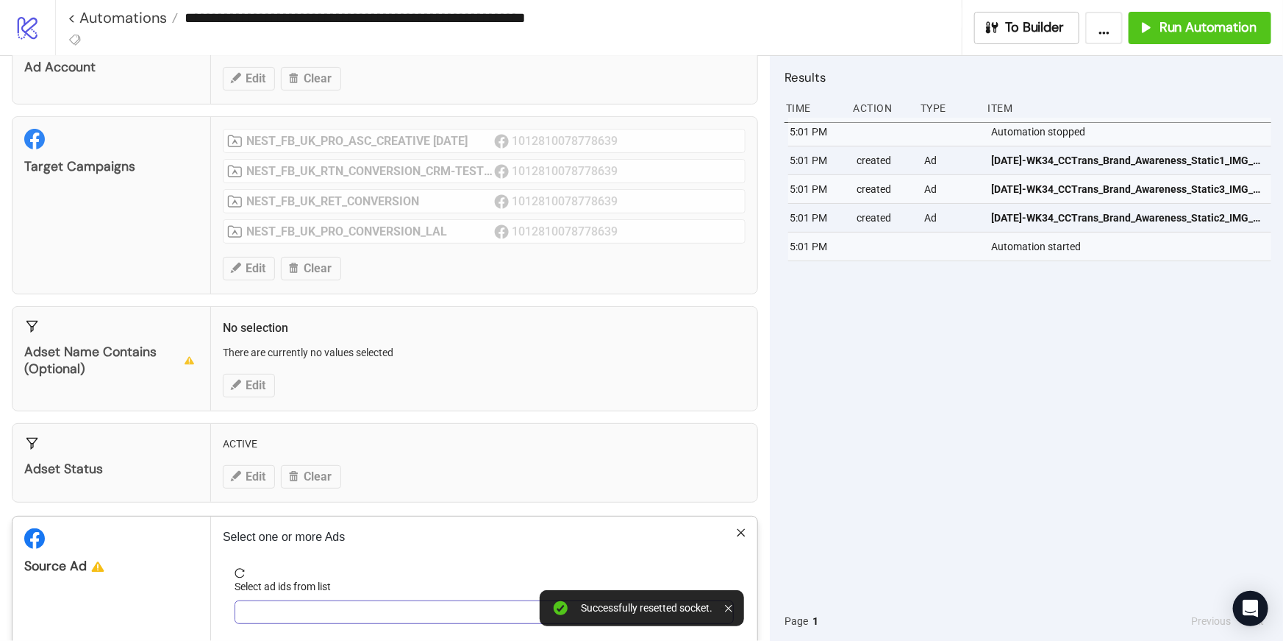
click at [371, 607] on div at bounding box center [477, 612] width 478 height 21
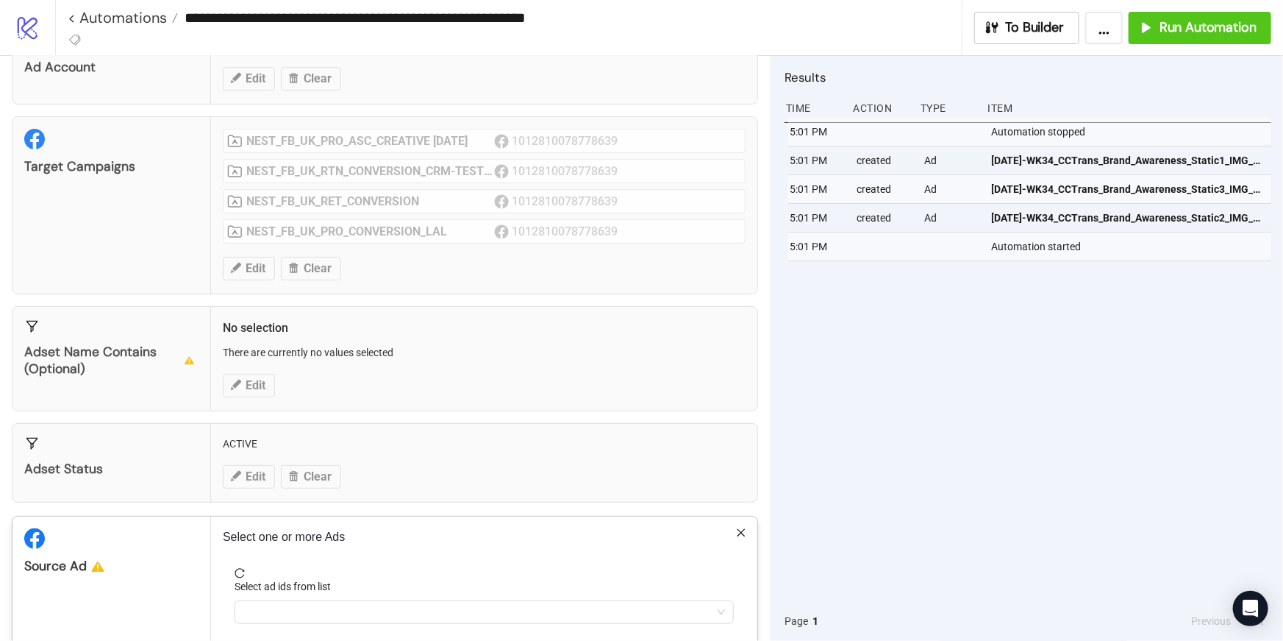
scroll to position [146, 0]
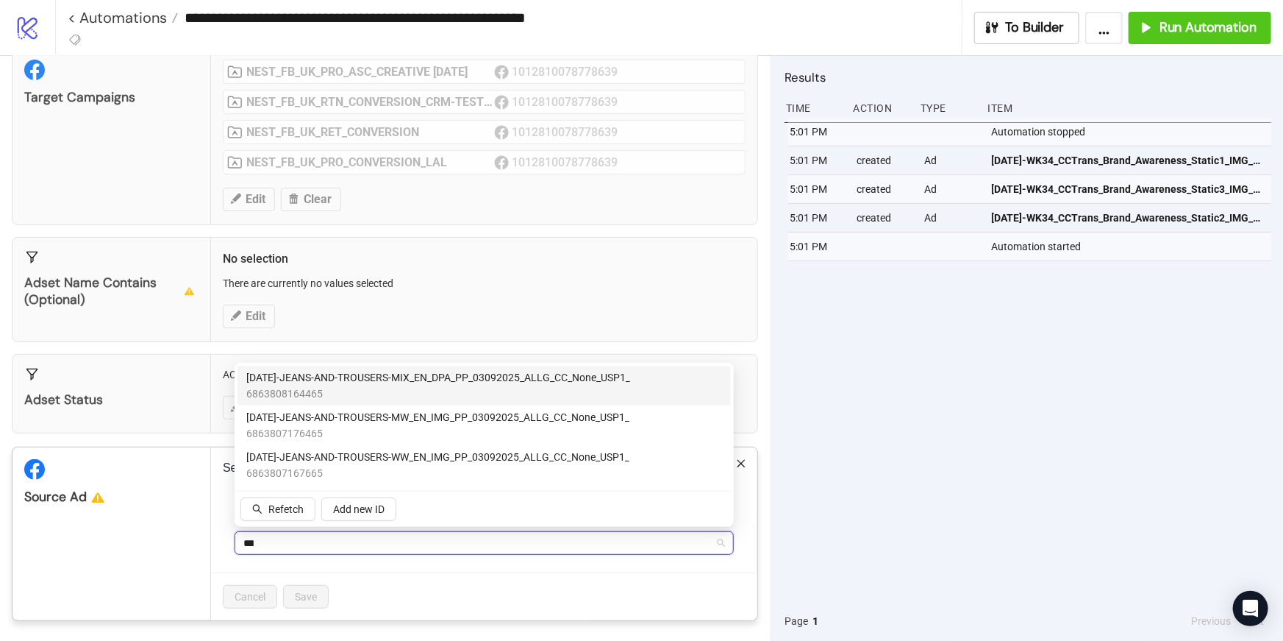
type input "****"
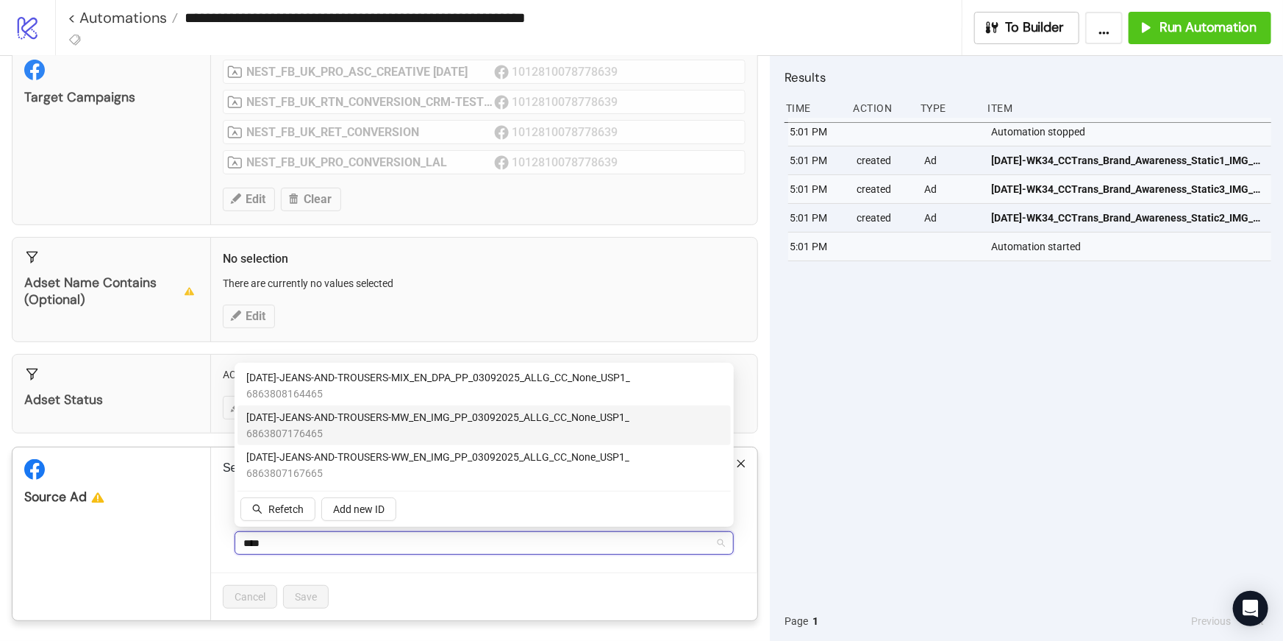
click at [309, 418] on span "[DATE]-JEANS-AND-TROUSERS-MW_EN_IMG_PP_03092025_ALLG_CC_None_USP1_" at bounding box center [437, 417] width 383 height 16
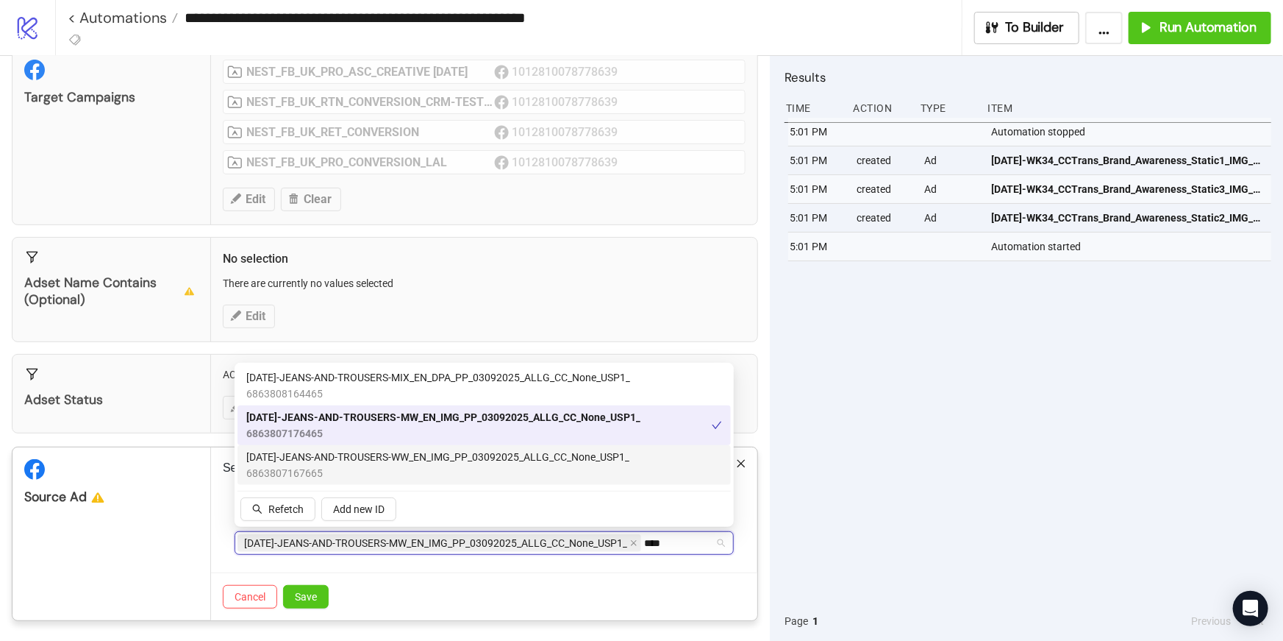
click at [311, 460] on span "[DATE]-JEANS-AND-TROUSERS-WW_EN_IMG_PP_03092025_ALLG_CC_None_USP1_" at bounding box center [437, 457] width 383 height 16
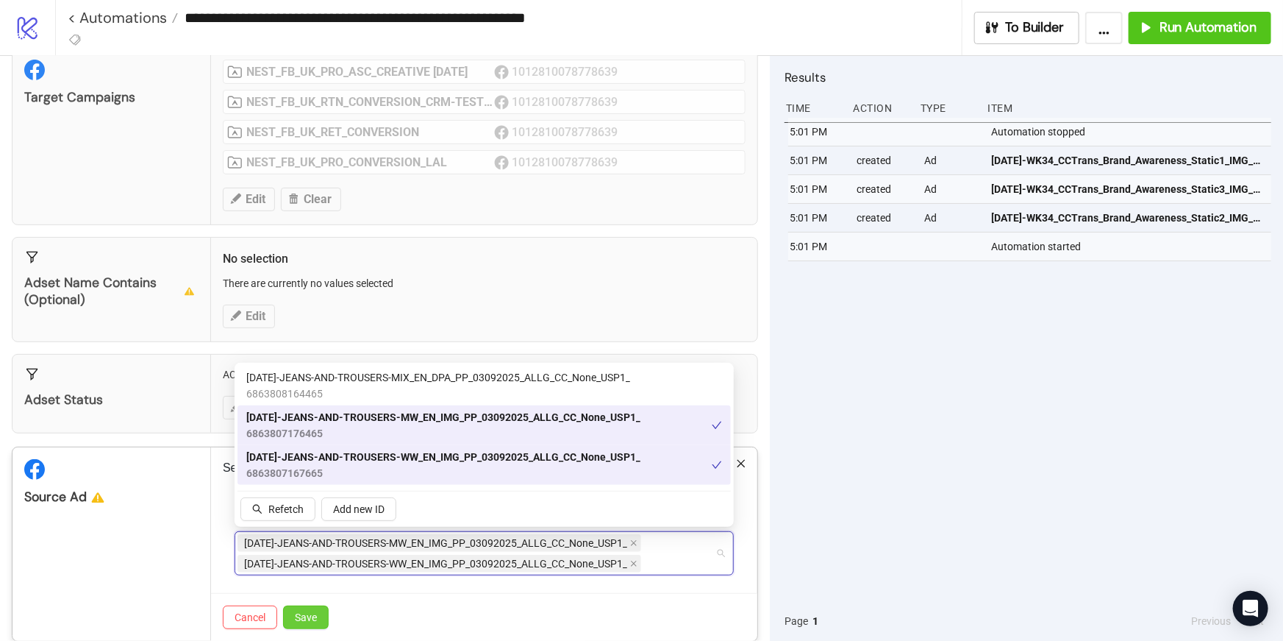
click at [313, 616] on span "Save" at bounding box center [306, 617] width 22 height 12
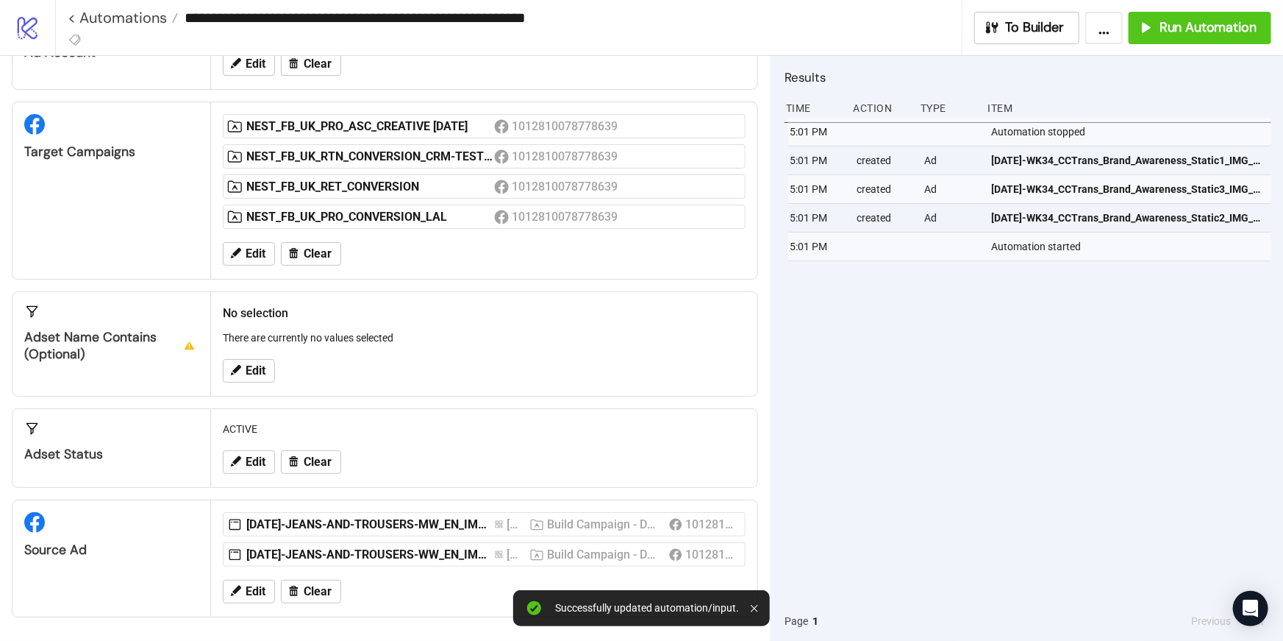
scroll to position [89, 0]
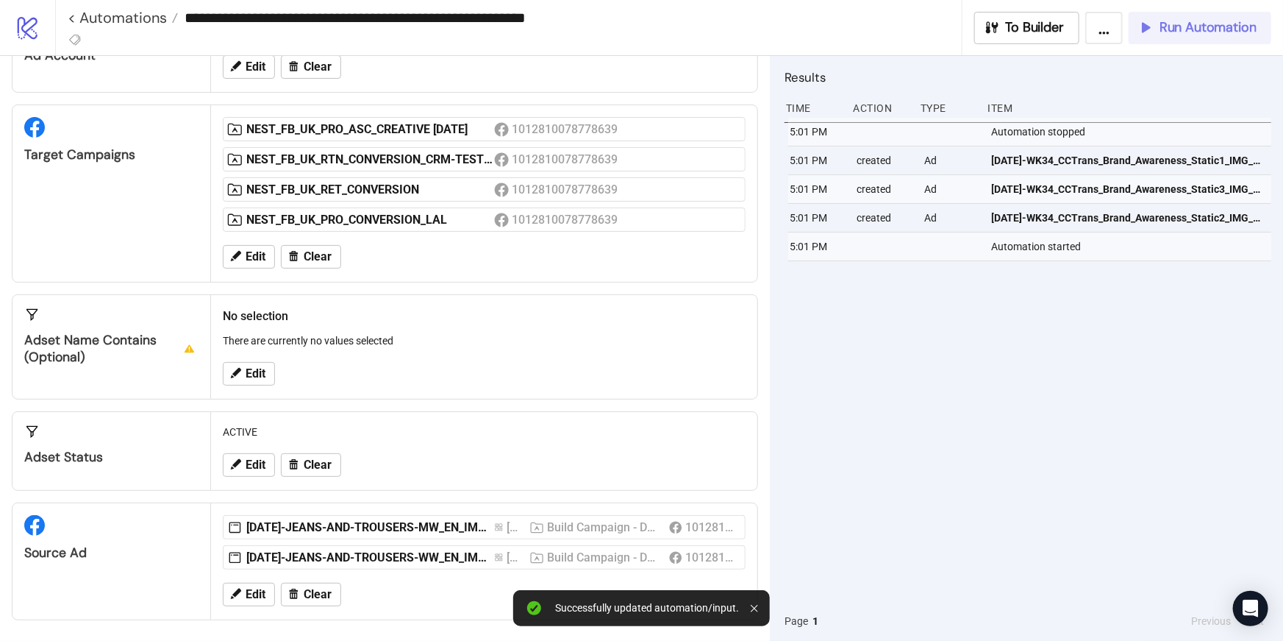
click at [1175, 38] on button "Run Automation" at bounding box center [1200, 28] width 143 height 32
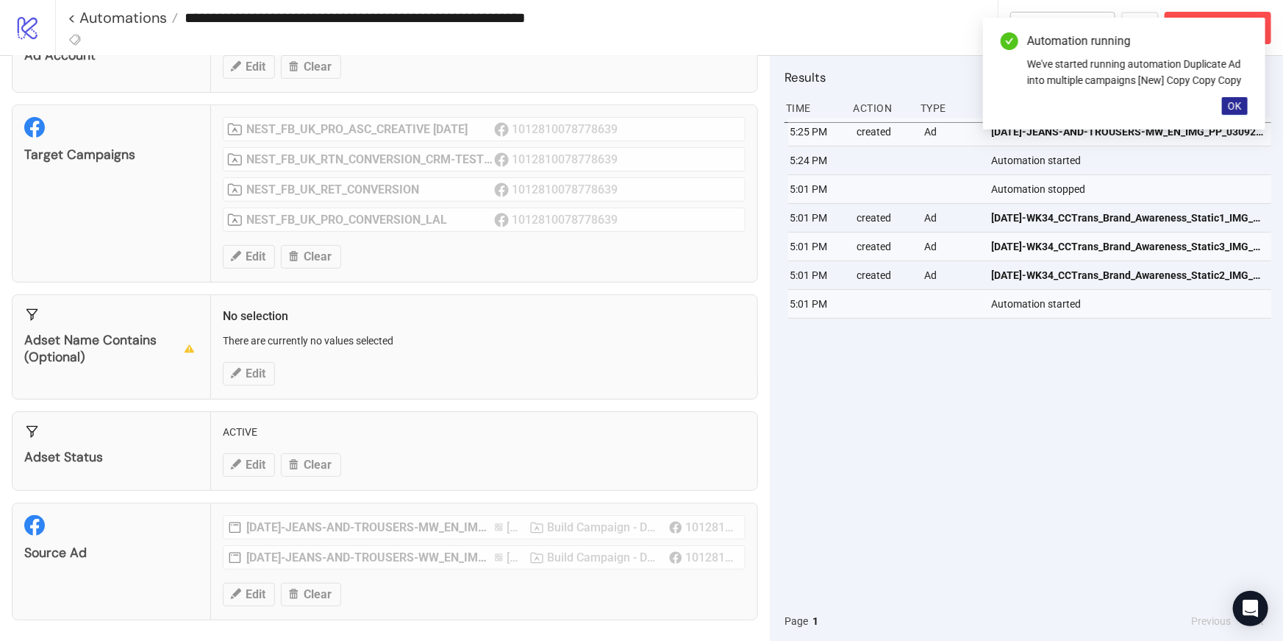
click at [1240, 101] on span "OK" at bounding box center [1235, 106] width 14 height 12
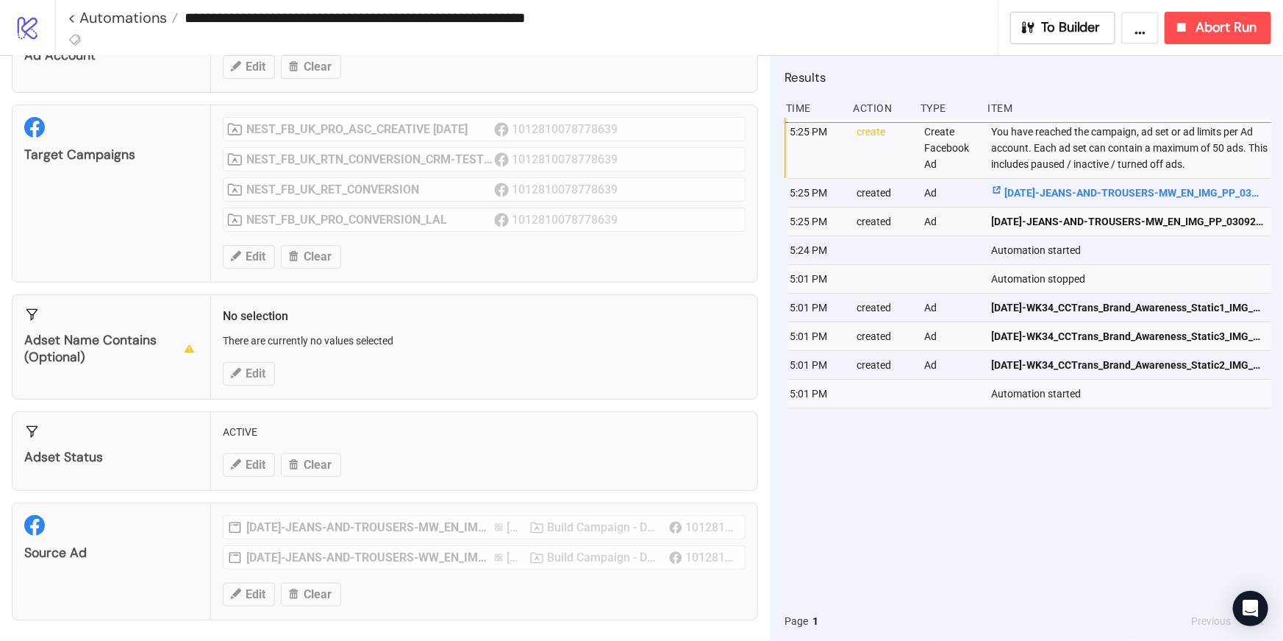
click at [1013, 199] on span "[DATE]-JEANS-AND-TROUSERS-MW_EN_IMG_PP_03092025_ALLG_CC_None_USP1_" at bounding box center [1129, 193] width 274 height 16
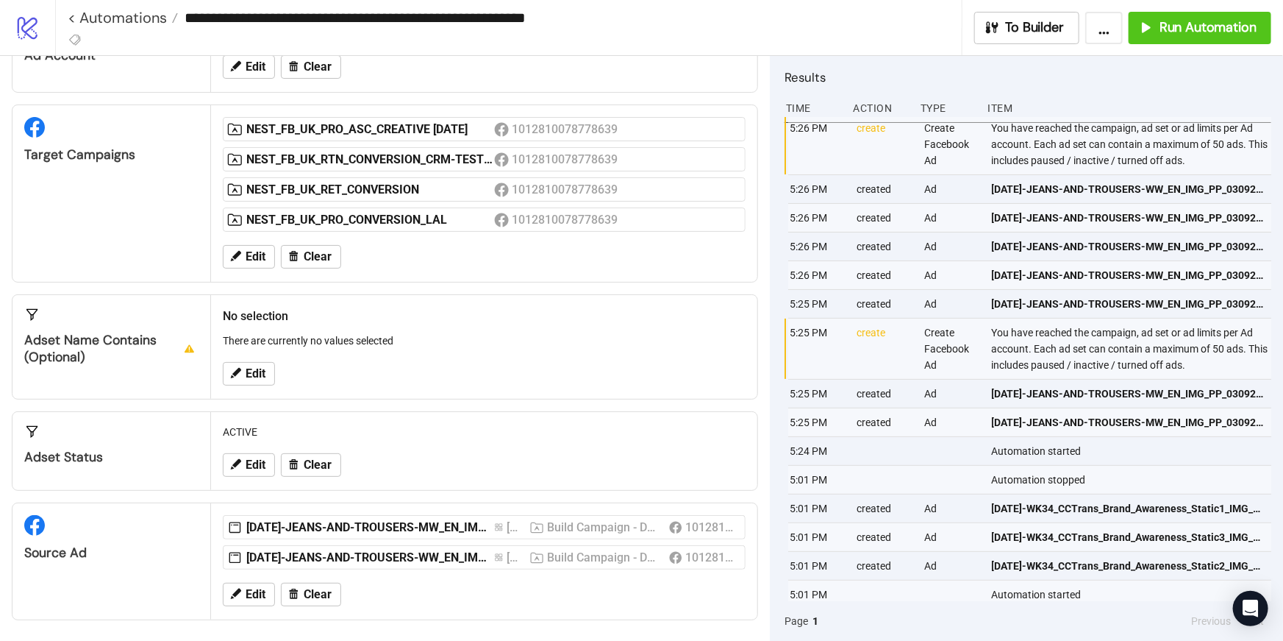
scroll to position [0, 0]
